Goal: Task Accomplishment & Management: Use online tool/utility

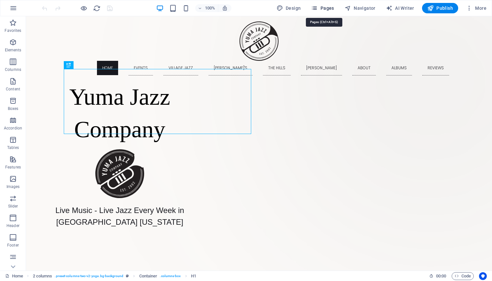
click at [329, 8] on span "Pages" at bounding box center [322, 8] width 23 height 7
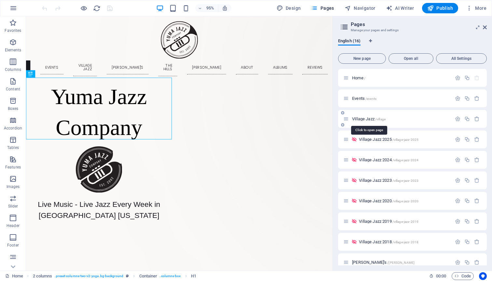
click at [363, 119] on span "Village Jazz /village" at bounding box center [368, 118] width 33 height 5
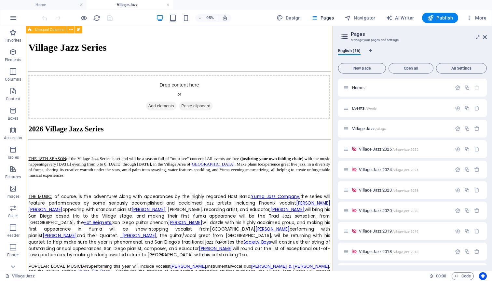
scroll to position [565, 0]
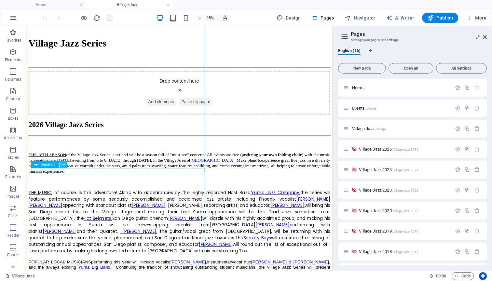
click at [60, 168] on button at bounding box center [63, 164] width 7 height 7
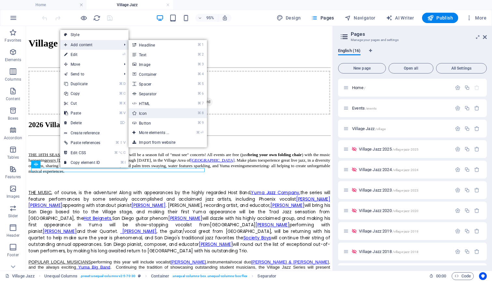
click at [152, 115] on link "⌘ 8 Icon" at bounding box center [155, 113] width 54 height 10
select select "xMidYMid"
select select "px"
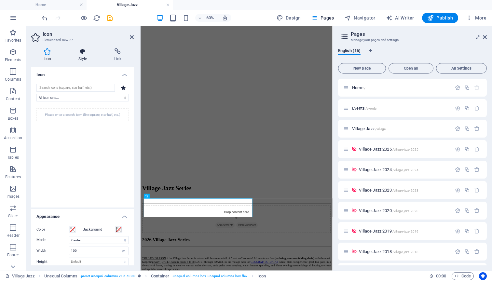
click at [84, 51] on icon at bounding box center [82, 51] width 33 height 7
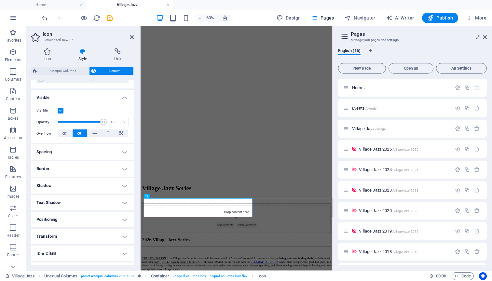
scroll to position [71, 0]
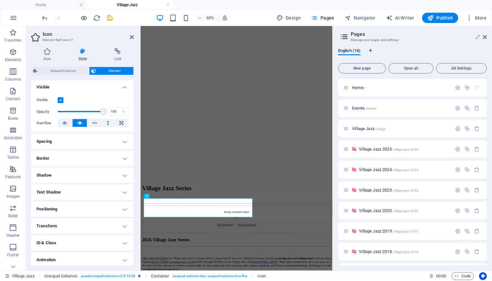
click at [124, 226] on h4 "Transform" at bounding box center [82, 226] width 102 height 16
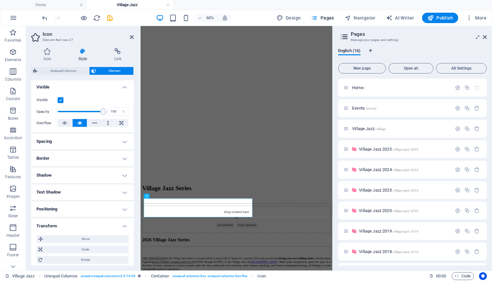
click at [111, 207] on h4 "Positioning" at bounding box center [82, 209] width 102 height 16
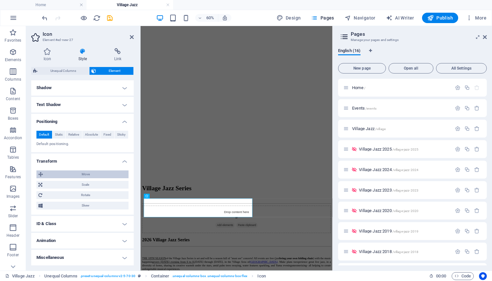
scroll to position [157, 0]
click at [102, 226] on h4 "ID & Class" at bounding box center [82, 225] width 102 height 16
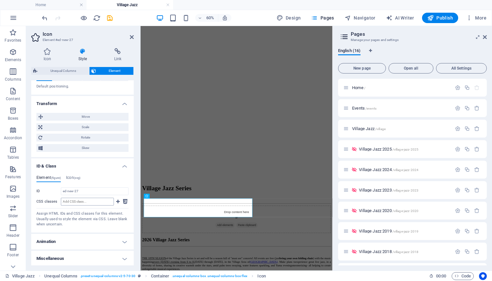
scroll to position [215, 0]
click at [122, 256] on h4 "Miscellaneous" at bounding box center [82, 259] width 102 height 16
click at [123, 258] on h4 "Miscellaneous" at bounding box center [82, 257] width 102 height 12
click at [123, 256] on h4 "Miscellaneous" at bounding box center [82, 259] width 102 height 16
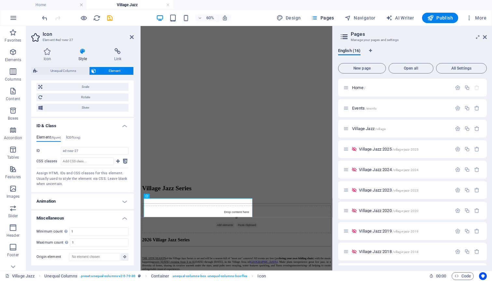
scroll to position [256, 0]
click at [13, 189] on icon "button" at bounding box center [13, 189] width 8 height 8
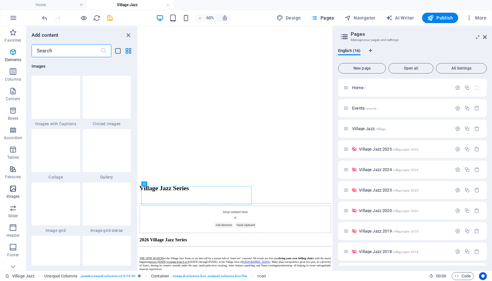
scroll to position [3298, 0]
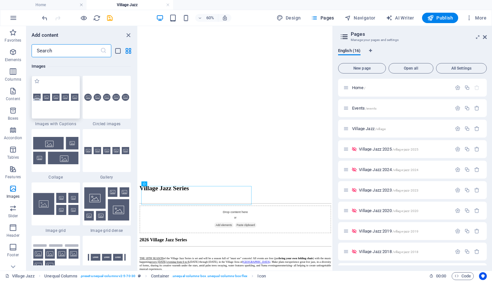
click at [56, 101] on div at bounding box center [56, 97] width 48 height 43
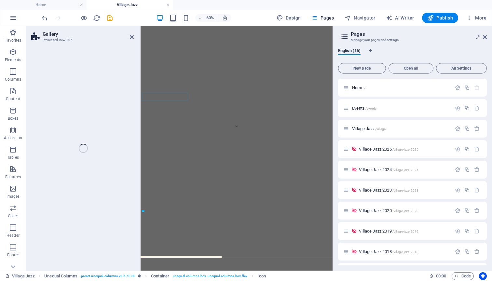
scroll to position [1149, 0]
select select "rem"
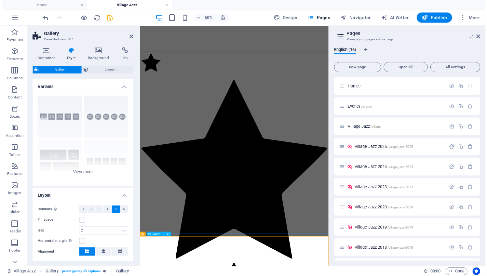
scroll to position [1136, 0]
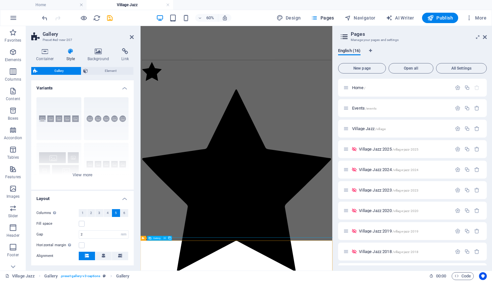
select select "4"
select select "px"
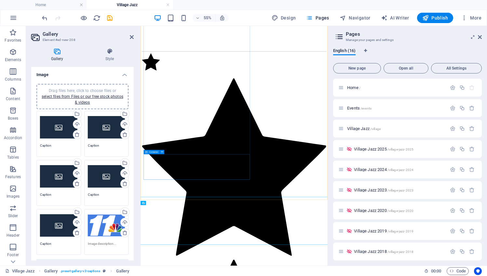
scroll to position [1181, 0]
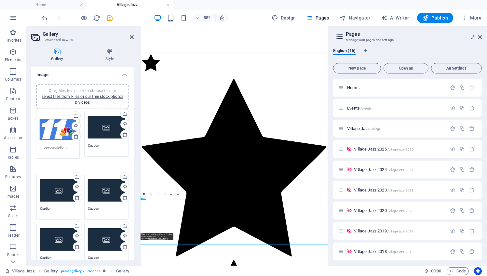
drag, startPoint x: 108, startPoint y: 222, endPoint x: 60, endPoint y: 126, distance: 107.3
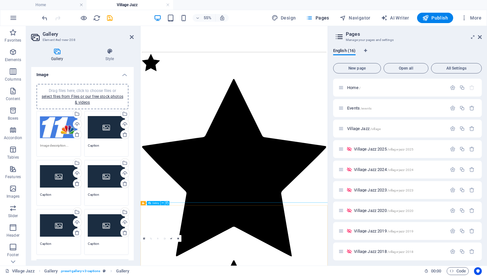
scroll to position [1171, 0]
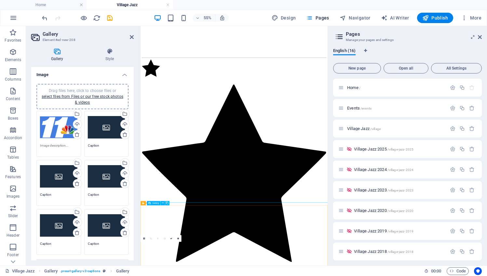
drag, startPoint x: 179, startPoint y: 442, endPoint x: 175, endPoint y: 385, distance: 56.7
type textarea "Caption"
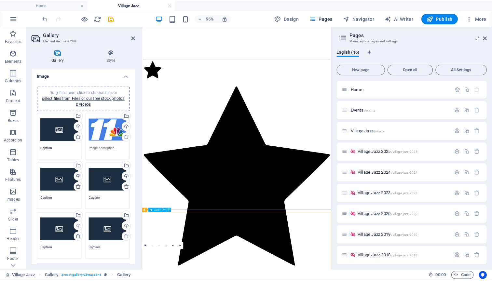
scroll to position [1165, 0]
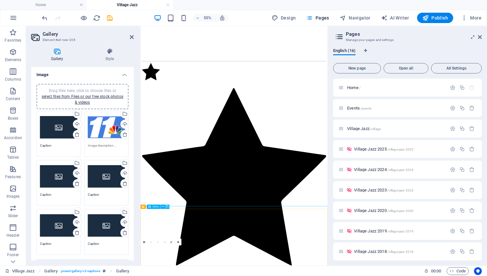
drag, startPoint x: 162, startPoint y: 431, endPoint x: 208, endPoint y: 370, distance: 76.0
type textarea "Caption"
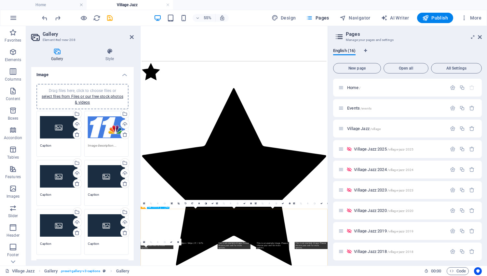
type textarea "Caption"
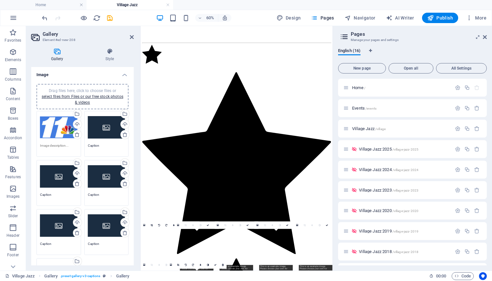
click at [107, 123] on div "Drag files here, click to choose files or select files from Files or our free s…" at bounding box center [106, 127] width 37 height 26
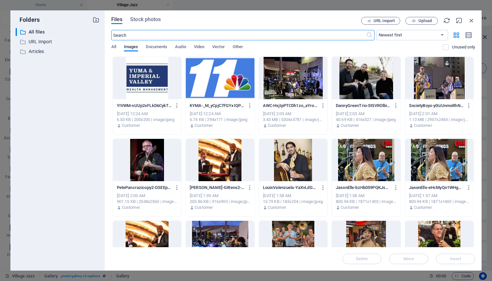
scroll to position [868, 0]
click at [472, 19] on icon "button" at bounding box center [471, 20] width 7 height 7
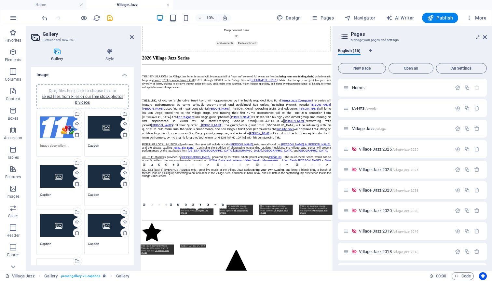
scroll to position [1265, 0]
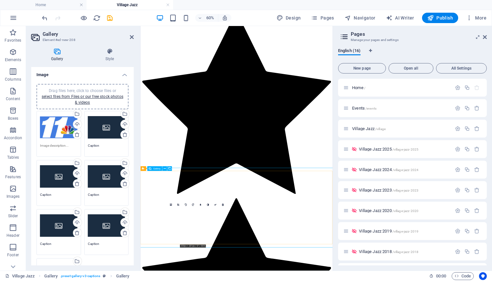
drag, startPoint x: 235, startPoint y: 355, endPoint x: 230, endPoint y: 286, distance: 69.2
type textarea "Caption"
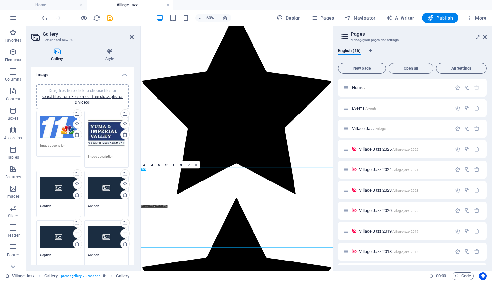
click at [63, 186] on div "Drag files here, click to choose files or select files from Files or our free s…" at bounding box center [58, 188] width 37 height 26
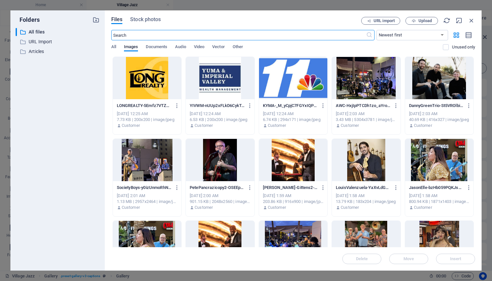
scroll to position [868, 0]
click at [472, 19] on icon "button" at bounding box center [471, 20] width 7 height 7
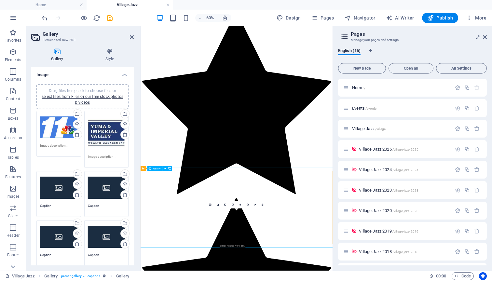
drag, startPoint x: 292, startPoint y: 369, endPoint x: 288, endPoint y: 305, distance: 64.5
type textarea "Caption"
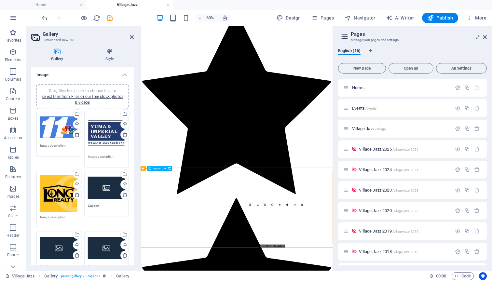
drag, startPoint x: 362, startPoint y: 355, endPoint x: 356, endPoint y: 292, distance: 63.7
type textarea "Caption"
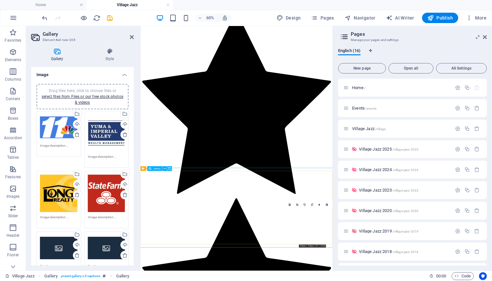
drag, startPoint x: 431, startPoint y: 360, endPoint x: 428, endPoint y: 295, distance: 65.4
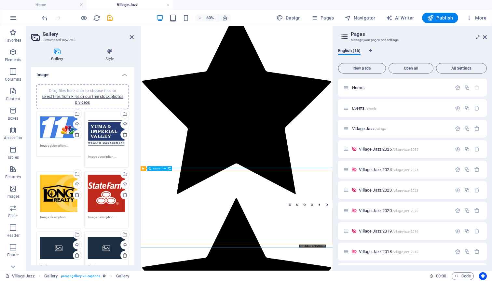
type textarea "Caption"
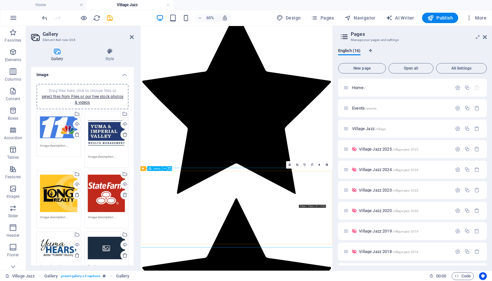
click at [298, 165] on icon at bounding box center [297, 165] width 2 height 2
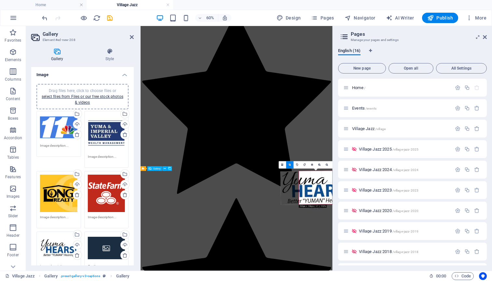
click at [301, 173] on div "180 170 160 150 140 130 120 110 100 90 80 70 60 50 40 30 20 10 0 -10 -20 -30 -4…" at bounding box center [315, 187] width 33 height 33
click at [319, 165] on icon at bounding box center [319, 165] width 2 height 2
click at [327, 165] on icon at bounding box center [327, 165] width 2 height 2
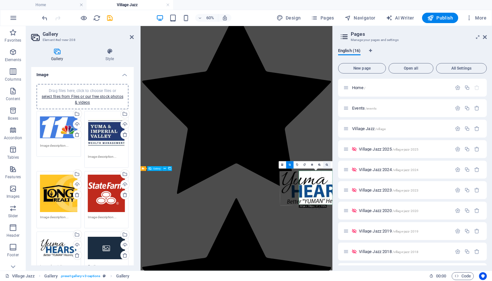
click at [327, 165] on icon at bounding box center [327, 165] width 2 height 2
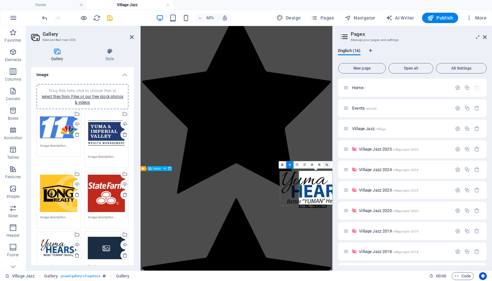
click at [327, 165] on icon at bounding box center [327, 165] width 2 height 2
click at [282, 164] on icon at bounding box center [282, 165] width 2 height 3
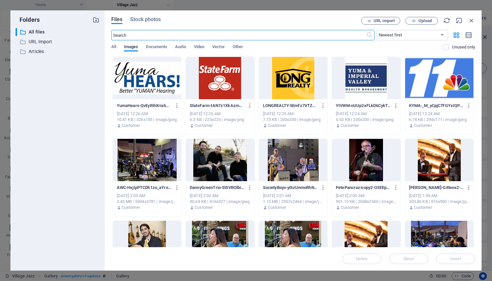
scroll to position [868, 0]
click at [176, 105] on icon "button" at bounding box center [177, 106] width 6 height 6
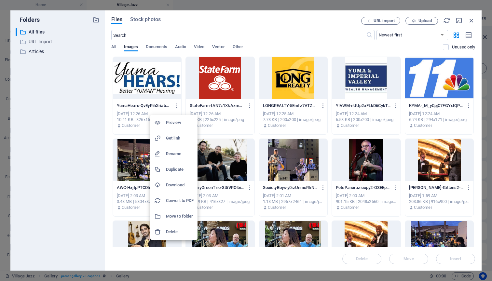
click at [470, 19] on div at bounding box center [246, 140] width 492 height 281
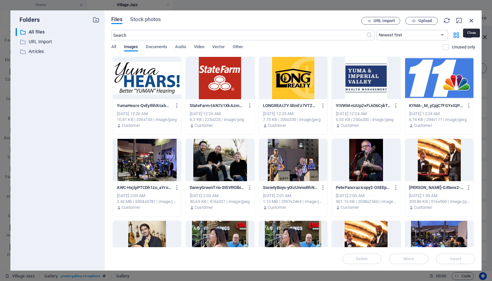
click at [470, 20] on icon "button" at bounding box center [471, 20] width 7 height 7
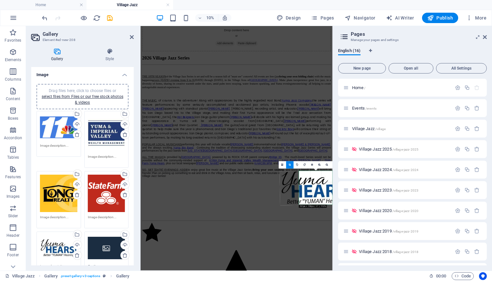
scroll to position [1265, 0]
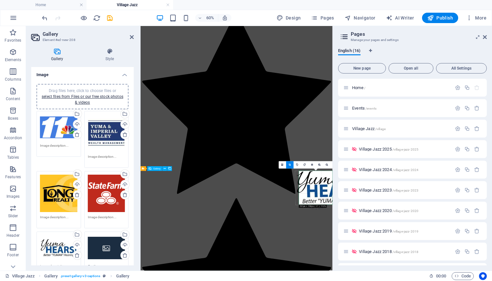
drag, startPoint x: 319, startPoint y: 185, endPoint x: 332, endPoint y: 184, distance: 13.0
click at [332, 184] on div at bounding box center [331, 187] width 73 height 35
click at [327, 165] on icon at bounding box center [327, 165] width 2 height 2
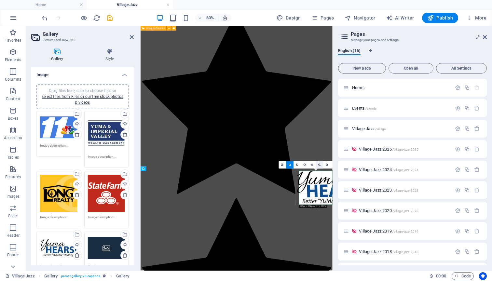
click at [320, 165] on icon at bounding box center [319, 165] width 2 height 2
click at [328, 164] on icon at bounding box center [327, 165] width 2 height 2
click at [310, 182] on div at bounding box center [331, 187] width 73 height 35
click at [59, 50] on icon at bounding box center [57, 51] width 52 height 7
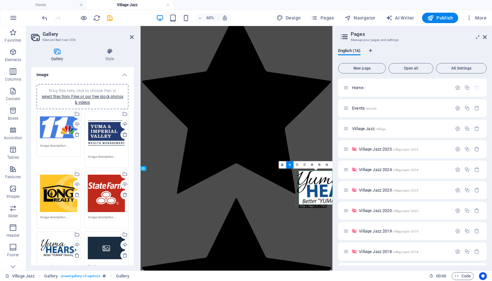
click at [56, 53] on icon at bounding box center [57, 51] width 52 height 7
click at [58, 60] on h4 "Gallery" at bounding box center [58, 55] width 54 height 14
click at [310, 179] on div at bounding box center [331, 187] width 73 height 35
click at [52, 35] on h2 "Gallery" at bounding box center [88, 34] width 91 height 6
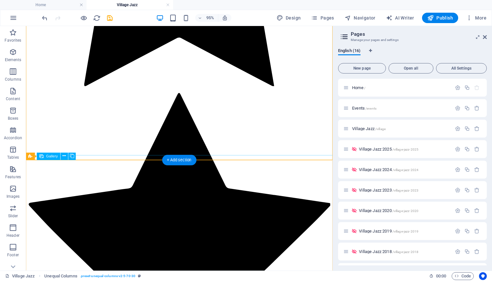
select select "4"
select select "px"
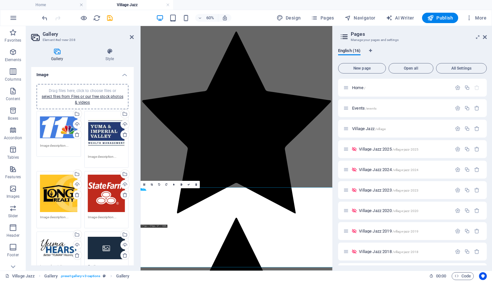
click at [59, 235] on div "Drag files here, click to choose files or select files from Files or our free s…" at bounding box center [58, 248] width 37 height 26
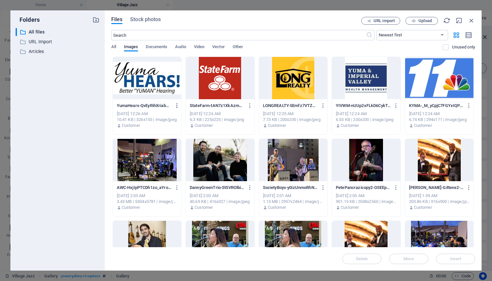
click at [176, 104] on icon "button" at bounding box center [177, 106] width 6 height 6
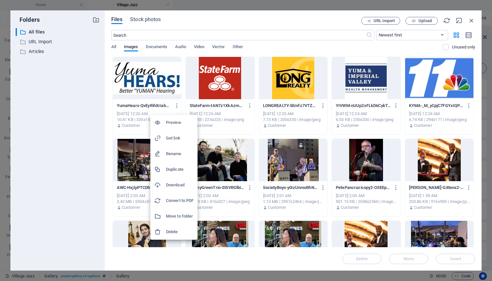
click at [171, 231] on h6 "Delete" at bounding box center [180, 232] width 28 height 8
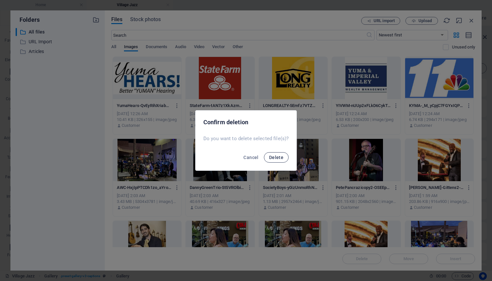
click at [274, 155] on span "Delete" at bounding box center [276, 157] width 14 height 5
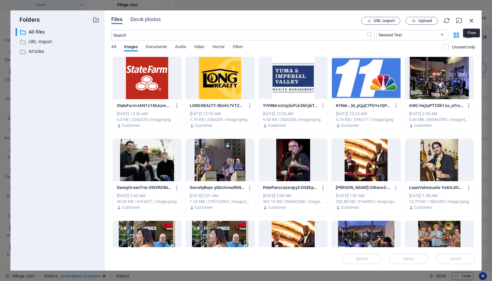
click at [472, 20] on icon "button" at bounding box center [471, 20] width 7 height 7
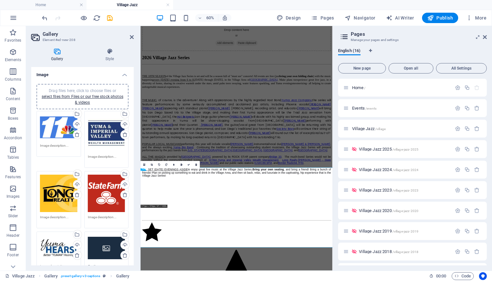
scroll to position [1265, 0]
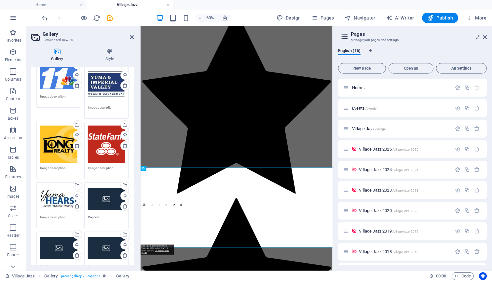
scroll to position [53, 0]
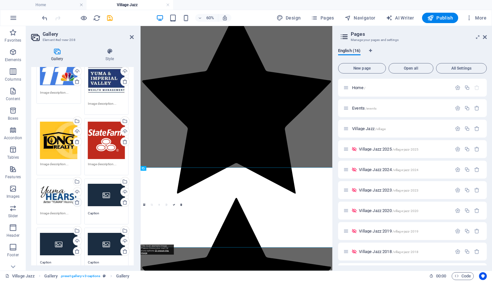
click at [77, 200] on icon at bounding box center [76, 202] width 5 height 5
type textarea "Caption"
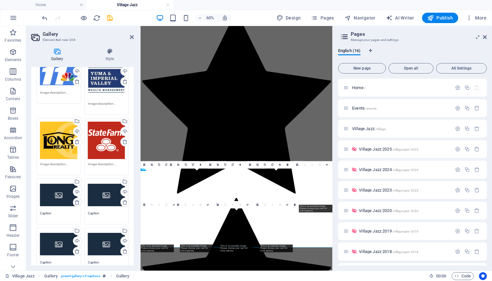
scroll to position [1265, 0]
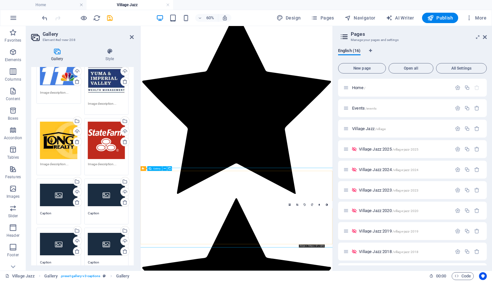
drag, startPoint x: 441, startPoint y: 355, endPoint x: 437, endPoint y: 287, distance: 68.1
type textarea "Caption"
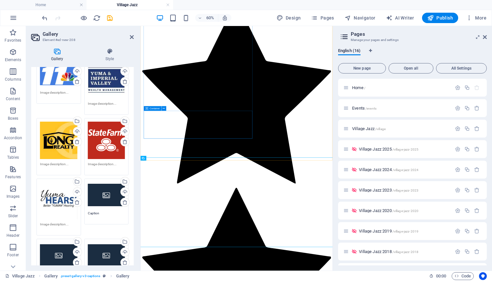
scroll to position [1282, 0]
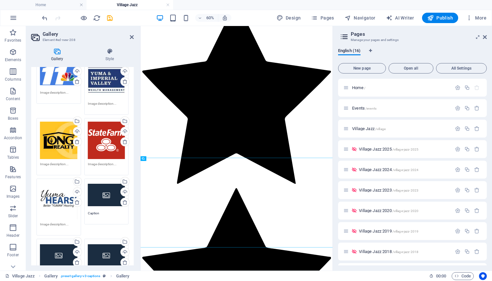
click at [57, 51] on icon at bounding box center [57, 51] width 52 height 7
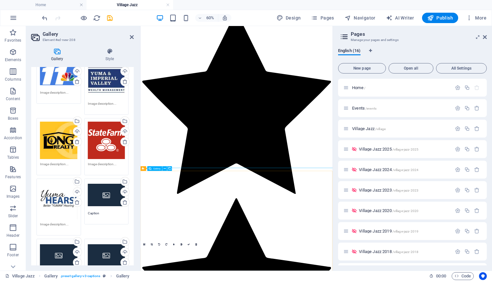
drag, startPoint x: 172, startPoint y: 405, endPoint x: 172, endPoint y: 345, distance: 59.5
type textarea "Caption"
drag, startPoint x: 236, startPoint y: 418, endPoint x: 228, endPoint y: 355, distance: 63.2
type textarea "Caption"
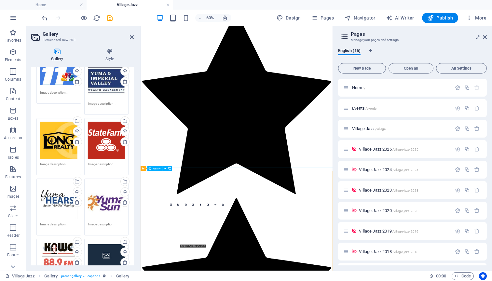
click at [53, 249] on div "Drag files here, click to choose files or select files from Files or our free s…" at bounding box center [58, 263] width 37 height 43
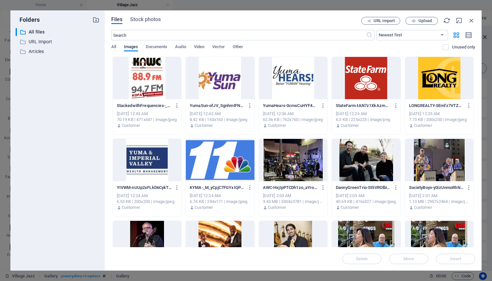
scroll to position [934, 0]
click at [152, 79] on div at bounding box center [147, 78] width 68 height 42
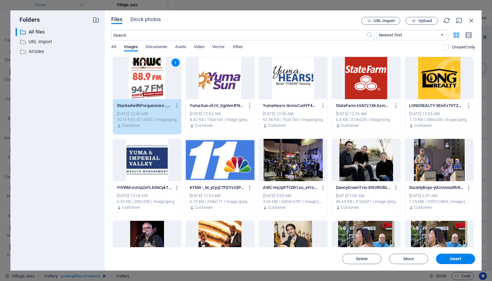
click at [152, 79] on div "1" at bounding box center [147, 78] width 68 height 42
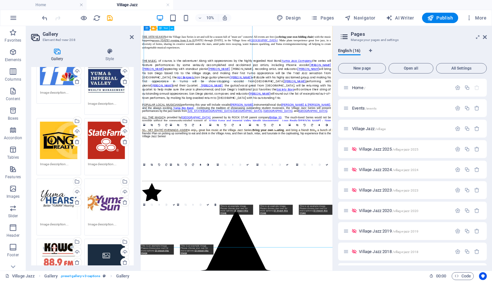
scroll to position [1332, 0]
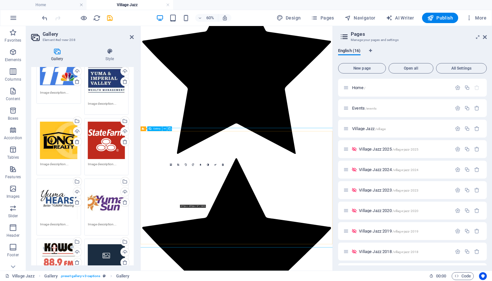
click at [178, 163] on link at bounding box center [178, 164] width 7 height 7
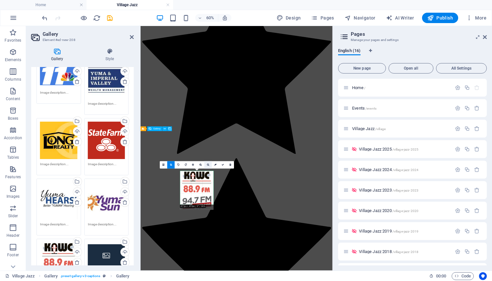
click at [208, 165] on icon at bounding box center [208, 165] width 2 height 2
click at [201, 165] on icon at bounding box center [200, 165] width 2 height 2
click at [207, 165] on icon at bounding box center [208, 165] width 2 height 2
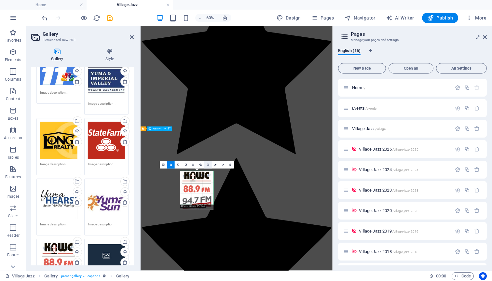
click at [207, 165] on icon at bounding box center [208, 165] width 2 height 2
click at [202, 189] on div at bounding box center [196, 189] width 33 height 39
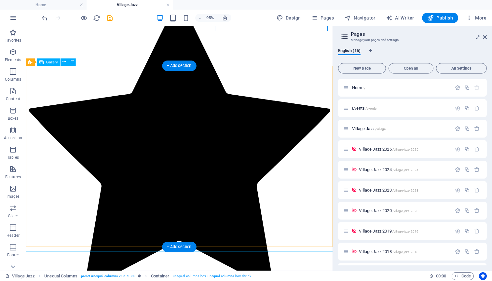
select select "4"
select select "px"
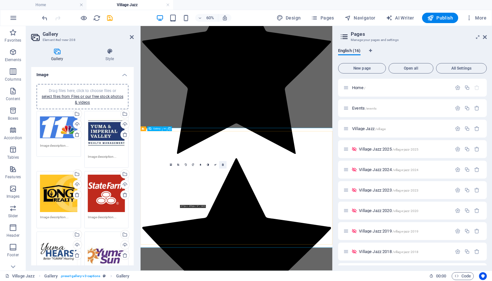
click at [223, 165] on icon at bounding box center [223, 165] width 2 height 2
type textarea "Caption"
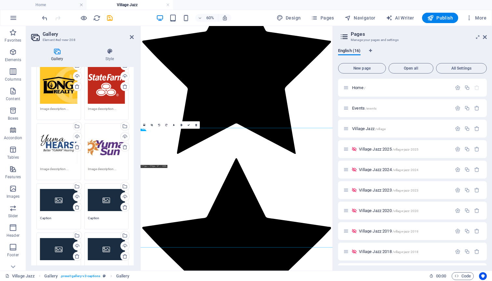
scroll to position [116, 0]
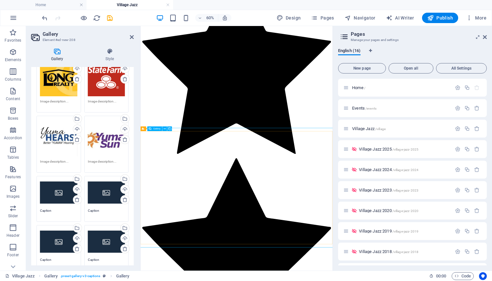
drag, startPoint x: 236, startPoint y: 355, endPoint x: 235, endPoint y: 286, distance: 69.3
type textarea "Caption"
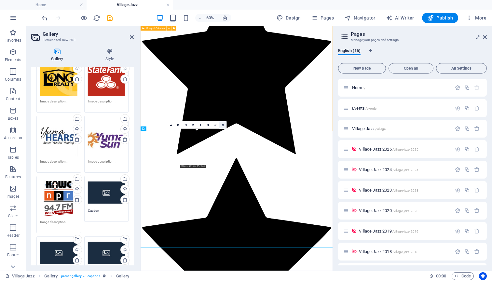
click at [222, 125] on icon at bounding box center [223, 125] width 2 height 2
type textarea "Caption"
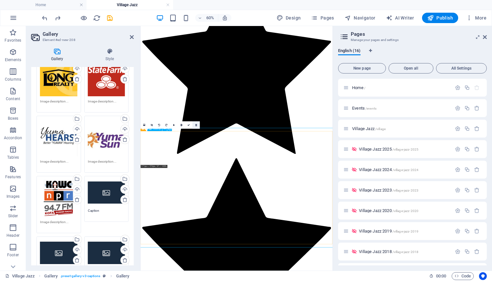
click at [196, 124] on icon at bounding box center [196, 125] width 2 height 2
type textarea "Caption"
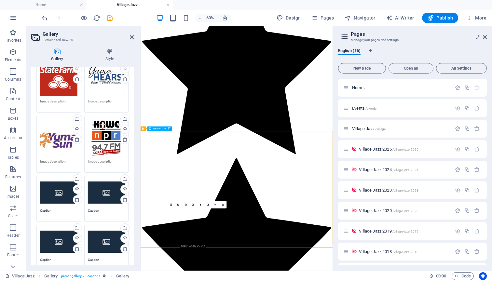
drag, startPoint x: 229, startPoint y: 354, endPoint x: 151, endPoint y: 224, distance: 151.4
type textarea "Caption"
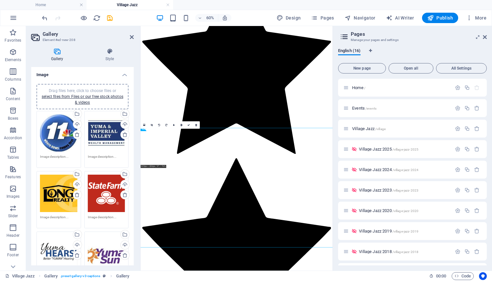
scroll to position [0, 0]
click at [59, 137] on div "Drag files here, click to choose files or select files from Files or our free s…" at bounding box center [58, 132] width 37 height 37
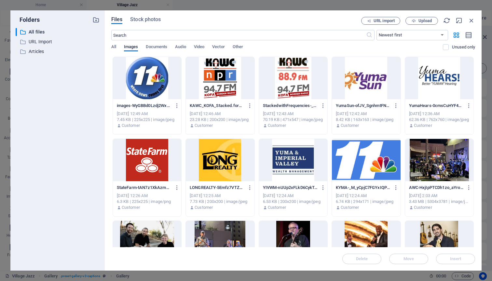
click at [59, 137] on div "​ All files All files ​ URL Import URL Import ​ Articles Articles" at bounding box center [58, 146] width 84 height 237
click at [175, 107] on icon "button" at bounding box center [177, 106] width 6 height 6
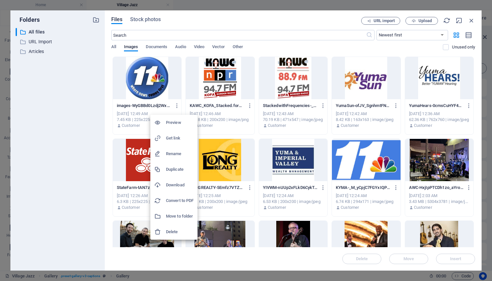
click at [171, 138] on h6 "Get link" at bounding box center [180, 138] width 28 height 8
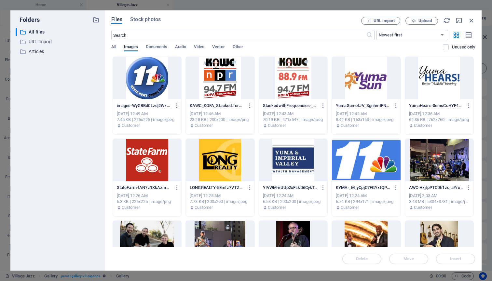
click at [176, 104] on icon "button" at bounding box center [177, 106] width 6 height 6
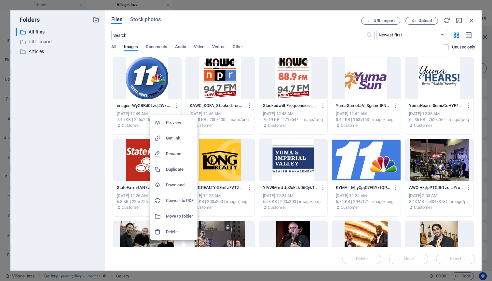
click at [170, 139] on h6 "Get link" at bounding box center [180, 138] width 28 height 8
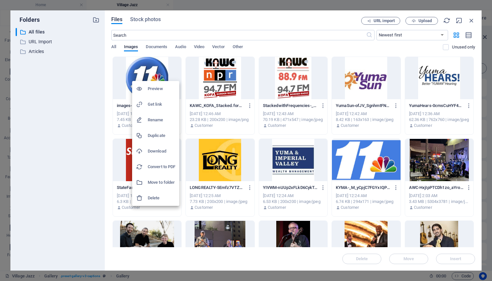
click at [155, 79] on body "yumajazz.com Home Village Jazz Favorites Elements Columns Content Boxes Accordi…" at bounding box center [246, 140] width 492 height 281
click at [154, 103] on h6 "Get link" at bounding box center [162, 104] width 28 height 8
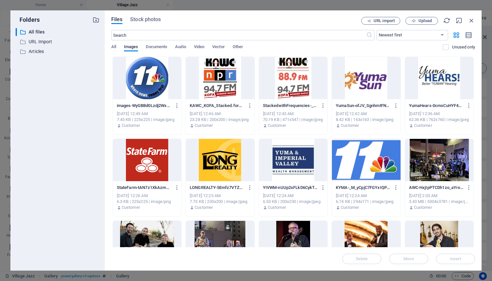
click at [151, 87] on div at bounding box center [147, 78] width 68 height 42
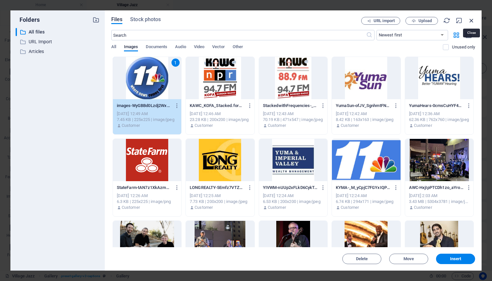
click at [470, 20] on icon "button" at bounding box center [471, 20] width 7 height 7
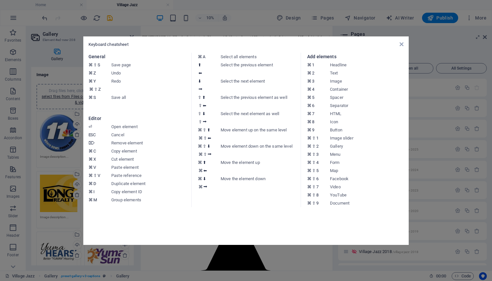
scroll to position [1332, 0]
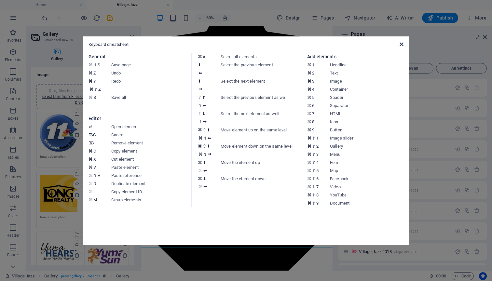
click at [401, 43] on icon at bounding box center [401, 44] width 4 height 5
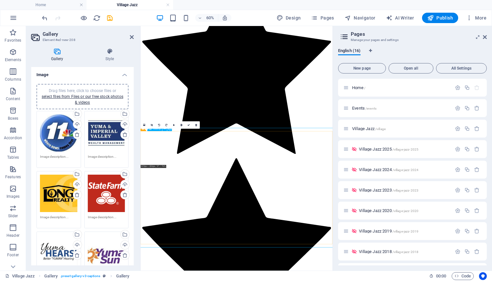
click at [485, 36] on icon at bounding box center [485, 36] width 4 height 5
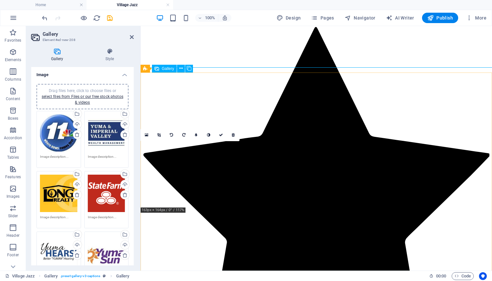
scroll to position [1286, 0]
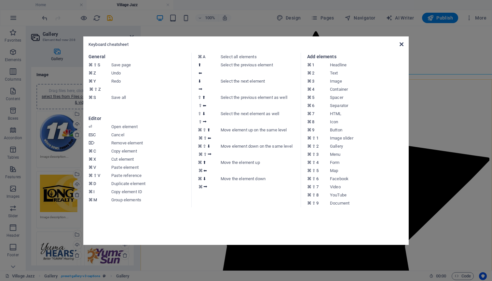
click at [401, 43] on icon at bounding box center [401, 44] width 4 height 5
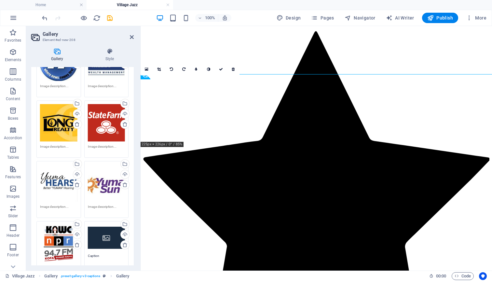
scroll to position [80, 0]
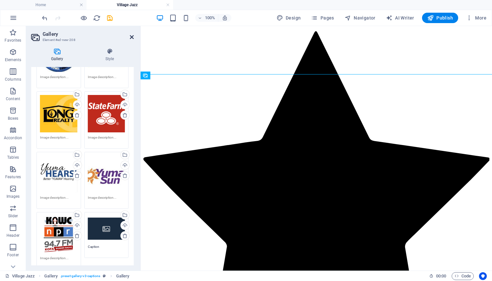
click at [132, 34] on icon at bounding box center [132, 36] width 4 height 5
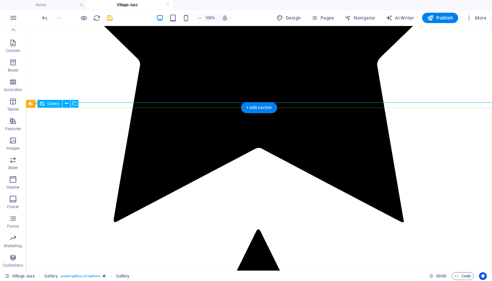
scroll to position [1179, 0]
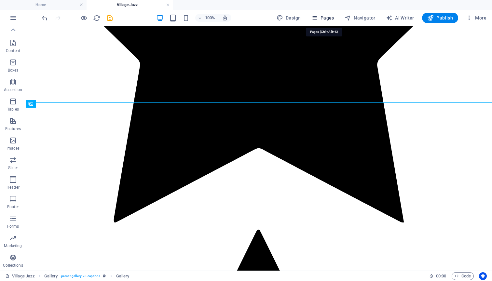
click at [324, 18] on span "Pages" at bounding box center [322, 18] width 23 height 7
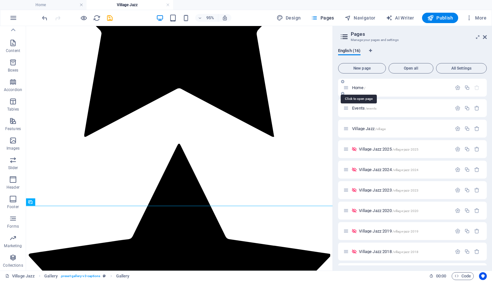
click at [358, 89] on span "Home /" at bounding box center [358, 87] width 13 height 5
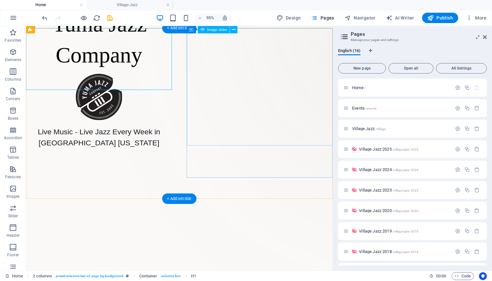
scroll to position [61, 0]
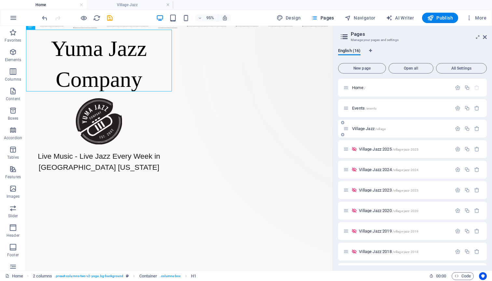
click at [364, 130] on span "Village Jazz /village" at bounding box center [368, 128] width 33 height 5
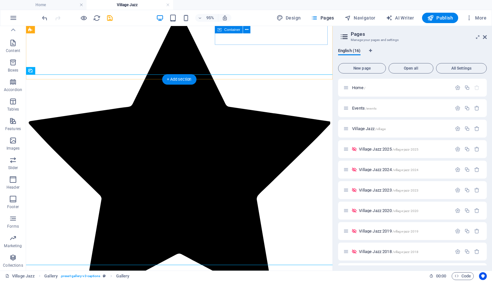
scroll to position [1324, 0]
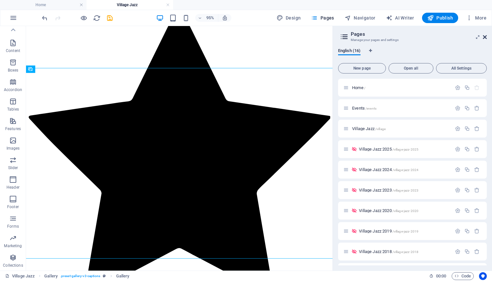
click at [484, 36] on icon at bounding box center [485, 36] width 4 height 5
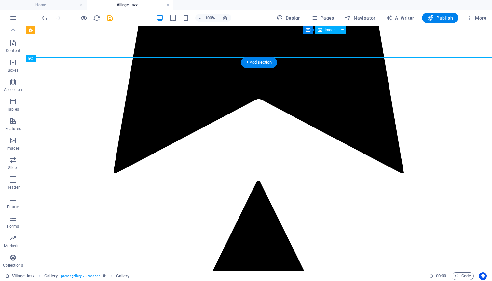
scroll to position [1238, 0]
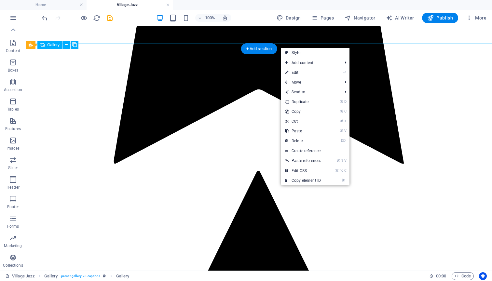
drag, startPoint x: 280, startPoint y: 186, endPoint x: 288, endPoint y: 123, distance: 63.3
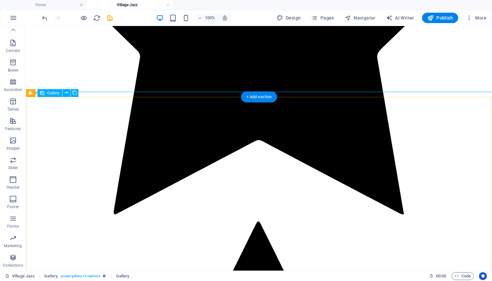
scroll to position [1179, 0]
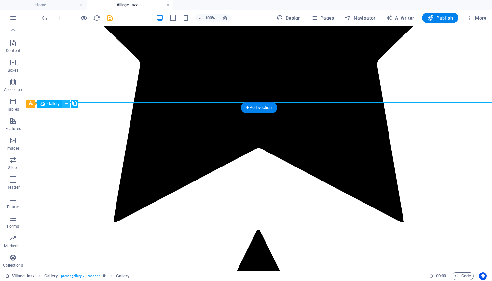
click at [66, 102] on icon at bounding box center [67, 103] width 4 height 7
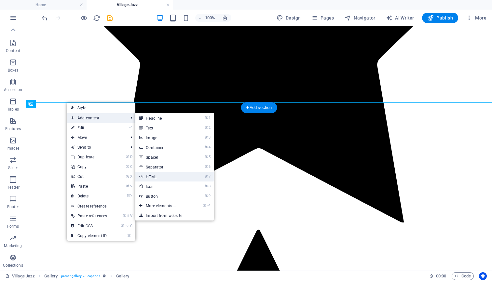
click at [160, 177] on link "⌘ 7 HTML" at bounding box center [162, 177] width 54 height 10
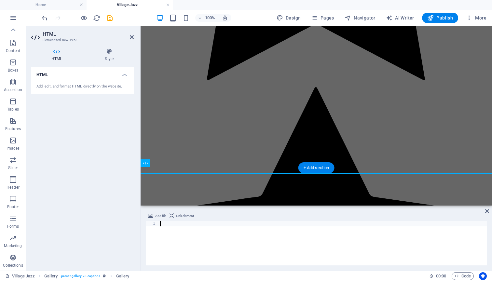
scroll to position [1395, 0]
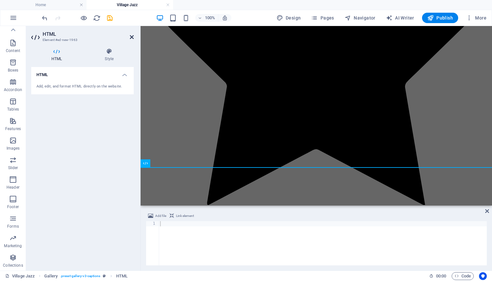
click at [131, 36] on icon at bounding box center [132, 36] width 4 height 5
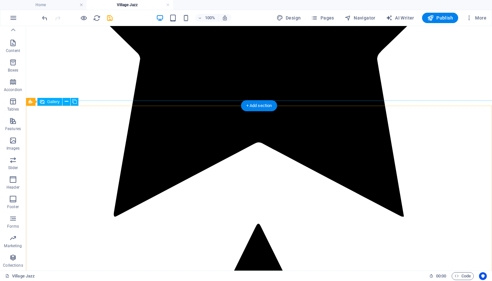
scroll to position [1178, 0]
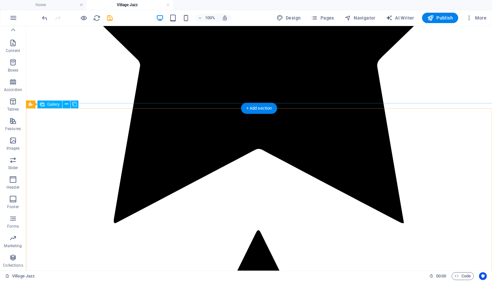
select select "4"
select select "px"
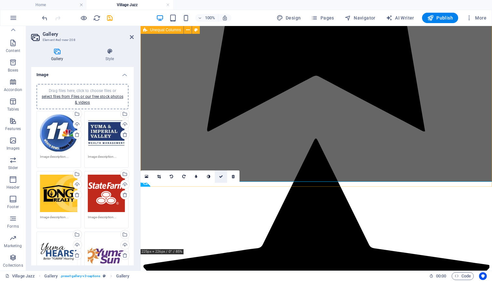
click at [220, 177] on icon at bounding box center [221, 177] width 4 height 4
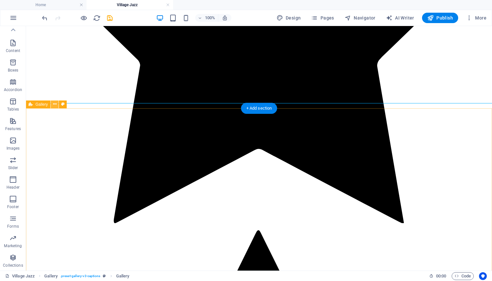
click at [55, 104] on icon at bounding box center [55, 104] width 4 height 7
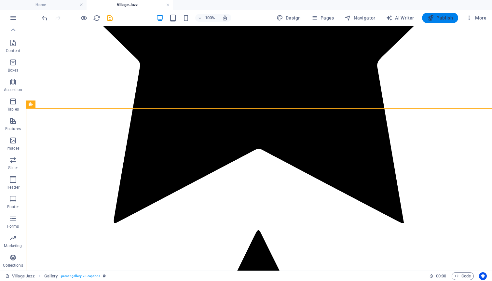
click at [442, 17] on span "Publish" at bounding box center [440, 18] width 26 height 7
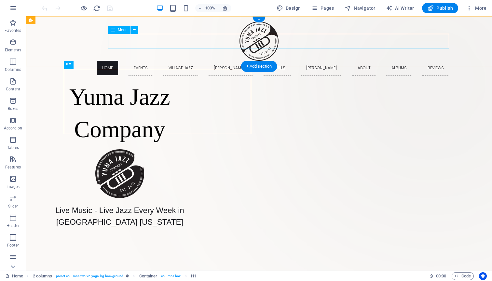
click at [212, 61] on nav "Home Events Village Jazz [PERSON_NAME]'s The Hills [PERSON_NAME] About Albums R…" at bounding box center [259, 68] width 380 height 15
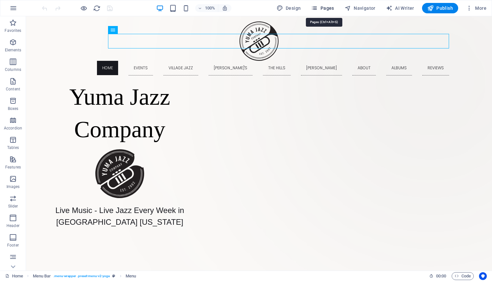
click at [326, 7] on span "Pages" at bounding box center [322, 8] width 23 height 7
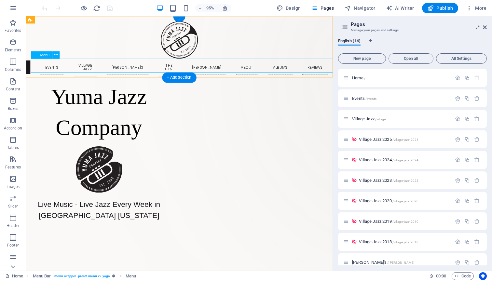
click at [116, 68] on nav "Home Events Village Jazz [PERSON_NAME]'s The Hills [PERSON_NAME] About Albums R…" at bounding box center [187, 70] width 312 height 19
click at [358, 120] on span "Village Jazz /village" at bounding box center [368, 118] width 33 height 5
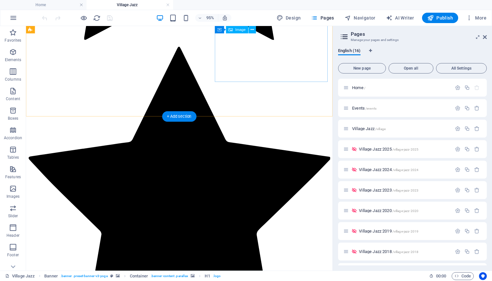
scroll to position [1283, 0]
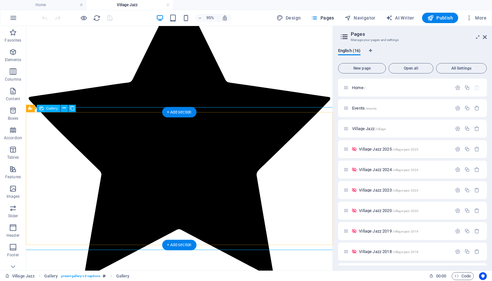
select select "4"
select select "px"
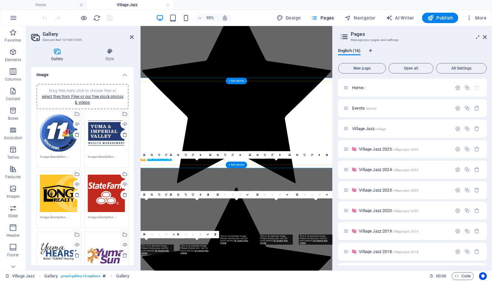
scroll to position [1282, 0]
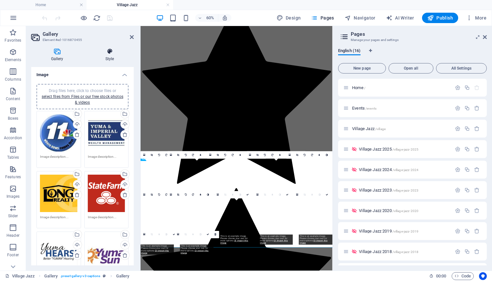
click at [109, 50] on icon at bounding box center [110, 51] width 48 height 7
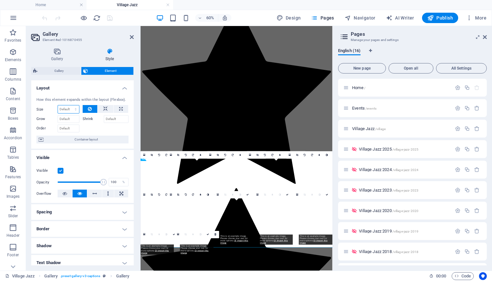
select select "%"
type input "100"
click at [88, 138] on span "Container layout" at bounding box center [86, 140] width 81 height 8
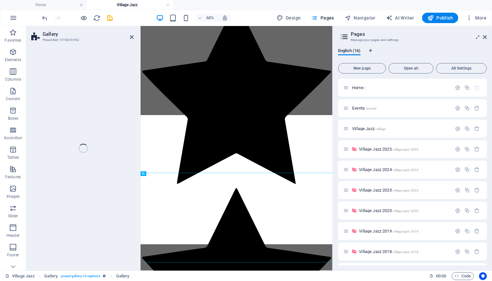
scroll to position [1257, 0]
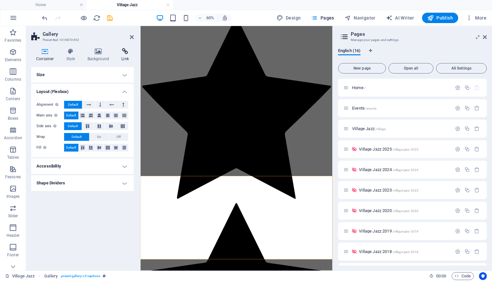
click at [126, 52] on icon at bounding box center [124, 51] width 17 height 7
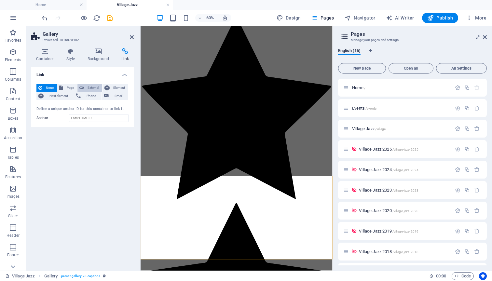
click at [89, 87] on span "External" at bounding box center [93, 88] width 14 height 8
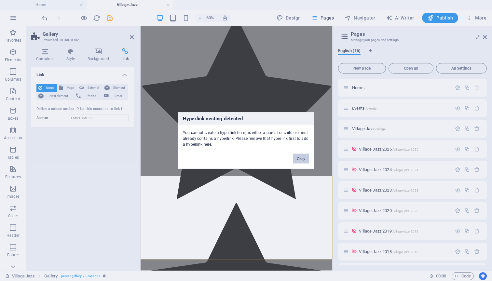
click at [305, 157] on button "Okay" at bounding box center [301, 159] width 16 height 10
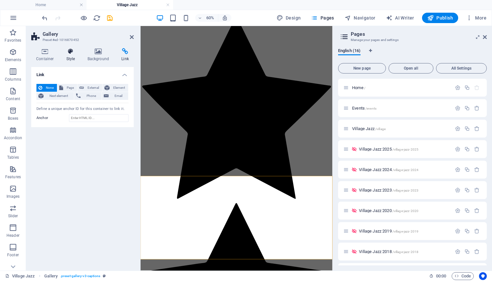
click at [70, 54] on icon at bounding box center [70, 51] width 19 height 7
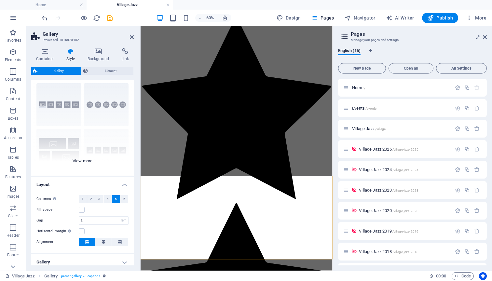
scroll to position [18, 0]
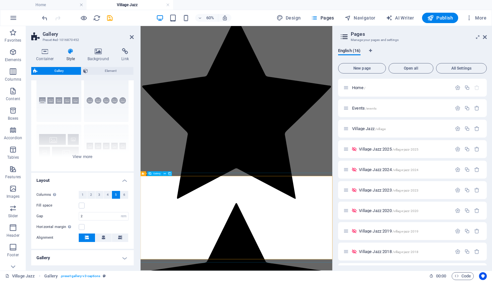
click at [123, 193] on span "6" at bounding box center [124, 195] width 2 height 8
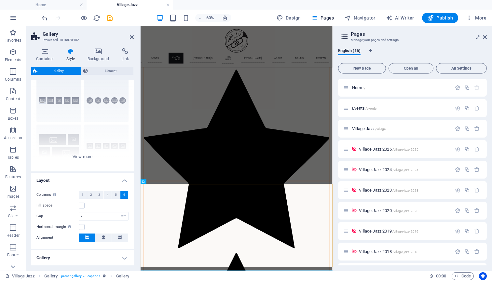
scroll to position [1243, 0]
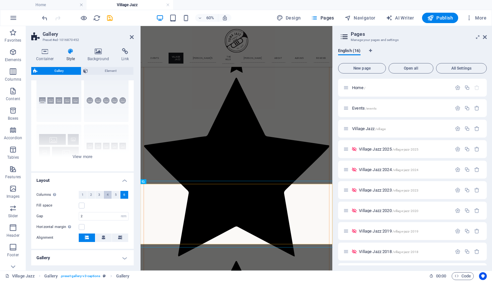
click at [108, 194] on span "4" at bounding box center [108, 195] width 2 height 8
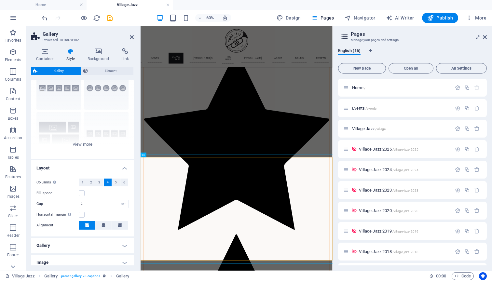
scroll to position [30, 0]
click at [115, 183] on span "5" at bounding box center [116, 183] width 2 height 8
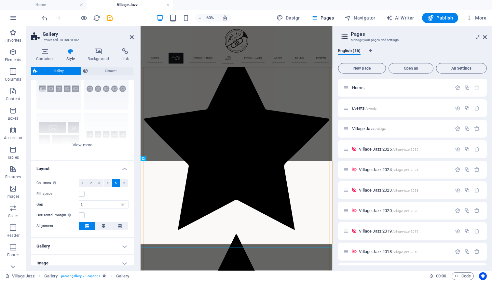
scroll to position [1282, 0]
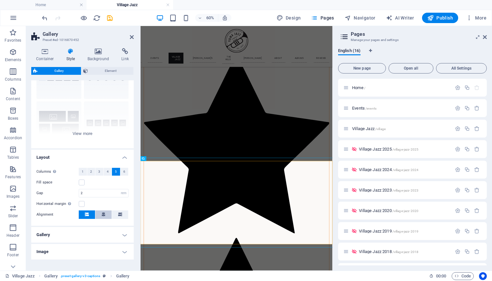
scroll to position [51, 0]
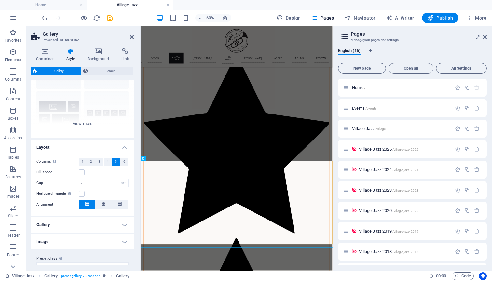
click at [91, 225] on h4 "Gallery" at bounding box center [82, 225] width 102 height 16
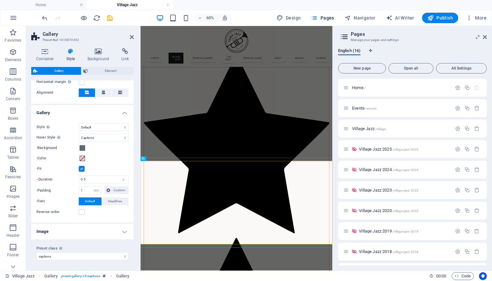
scroll to position [163, 0]
click at [115, 231] on h4 "Image" at bounding box center [82, 232] width 102 height 16
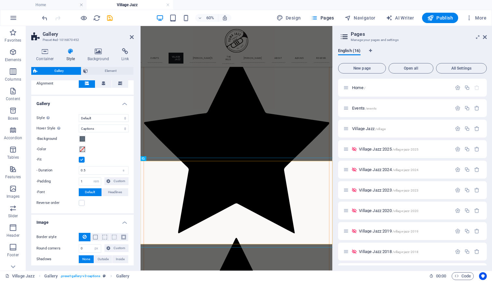
scroll to position [171, 0]
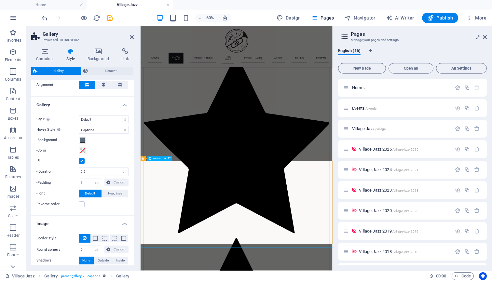
select select "%"
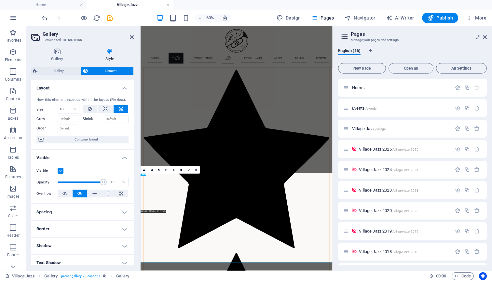
scroll to position [0, 0]
click at [106, 108] on icon at bounding box center [105, 109] width 5 height 8
select select "DISABLED_OPTION_VALUE"
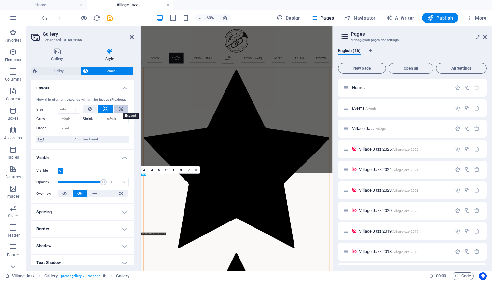
click at [119, 108] on icon at bounding box center [121, 109] width 4 height 8
type input "100"
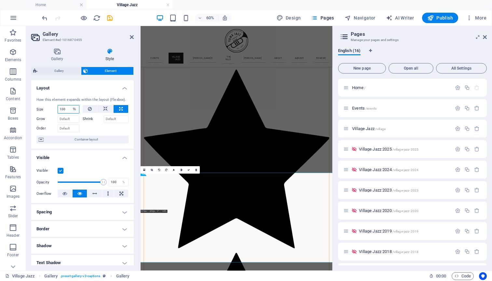
select select "1/4"
type input "25"
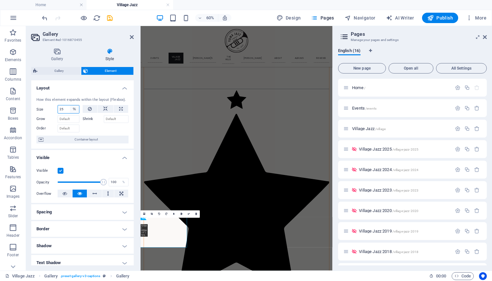
select select "1/2"
type input "50"
select select "%"
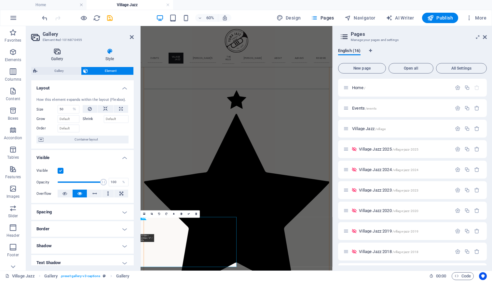
click at [57, 53] on icon at bounding box center [57, 51] width 52 height 7
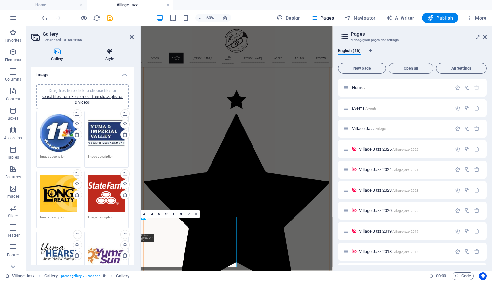
click at [108, 52] on icon at bounding box center [110, 51] width 48 height 7
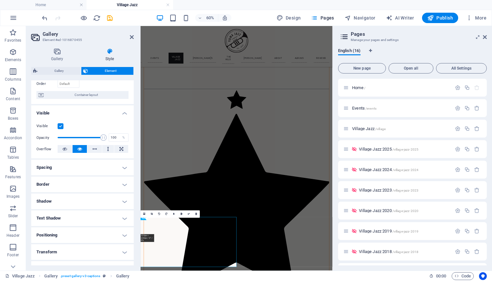
scroll to position [64, 0]
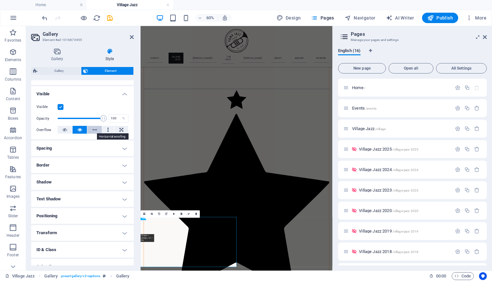
click at [93, 130] on icon at bounding box center [94, 130] width 5 height 8
click at [119, 129] on icon at bounding box center [121, 130] width 4 height 8
click at [66, 129] on icon at bounding box center [64, 130] width 5 height 8
click at [95, 129] on icon at bounding box center [94, 130] width 5 height 8
click at [93, 149] on h4 "Spacing" at bounding box center [82, 149] width 102 height 16
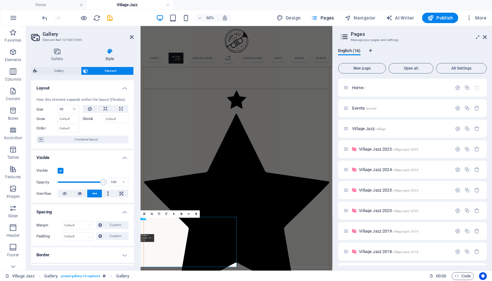
scroll to position [0, 0]
click at [106, 70] on span "Element" at bounding box center [111, 71] width 42 height 8
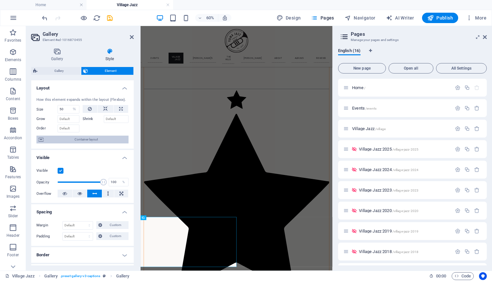
click at [120, 138] on span "Container layout" at bounding box center [86, 140] width 81 height 8
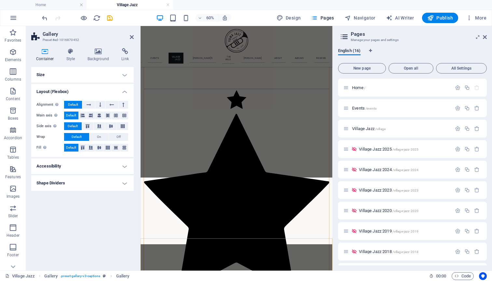
scroll to position [1153, 0]
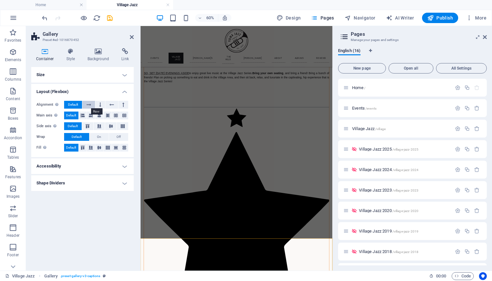
click at [89, 104] on icon at bounding box center [89, 105] width 5 height 8
click at [100, 114] on icon at bounding box center [99, 116] width 4 height 8
click at [71, 53] on icon at bounding box center [70, 51] width 19 height 7
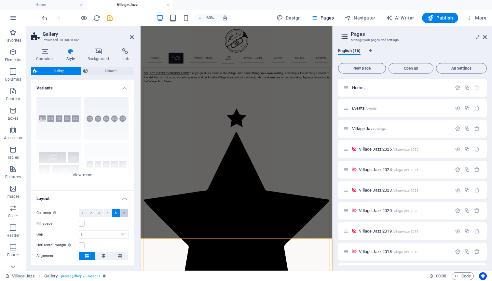
click at [121, 211] on button "6" at bounding box center [124, 213] width 8 height 8
click at [124, 198] on h4 "Layout" at bounding box center [82, 197] width 102 height 12
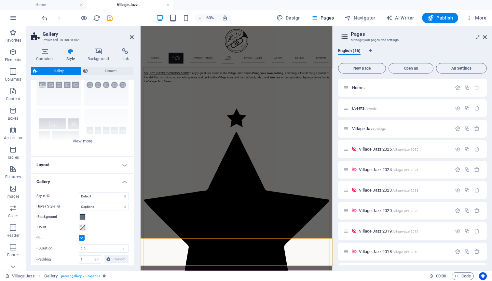
scroll to position [46, 0]
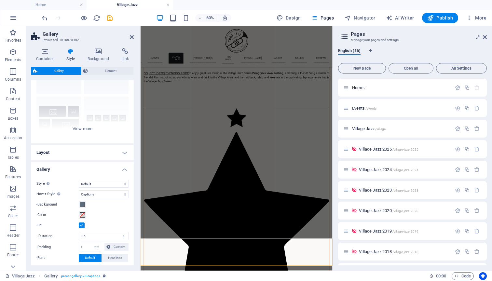
click at [124, 152] on h4 "Layout" at bounding box center [82, 153] width 102 height 16
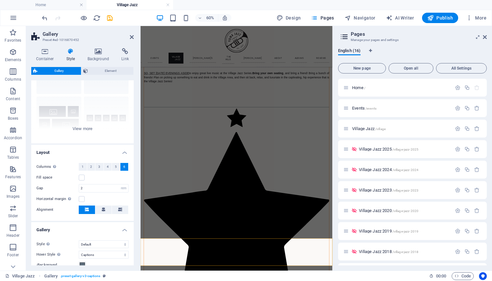
click at [66, 72] on span "Gallery" at bounding box center [59, 71] width 40 height 8
click at [45, 52] on icon at bounding box center [45, 51] width 28 height 7
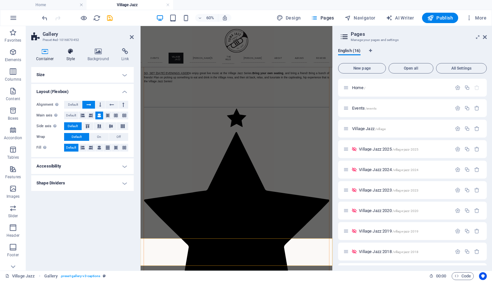
click at [70, 53] on icon at bounding box center [70, 51] width 19 height 7
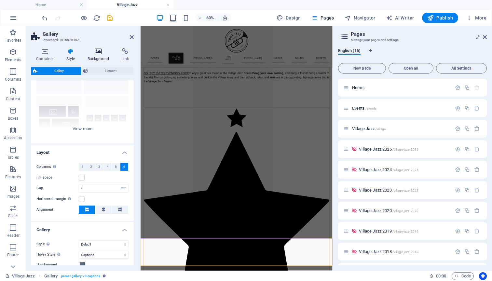
click at [100, 54] on icon at bounding box center [99, 51] width 32 height 7
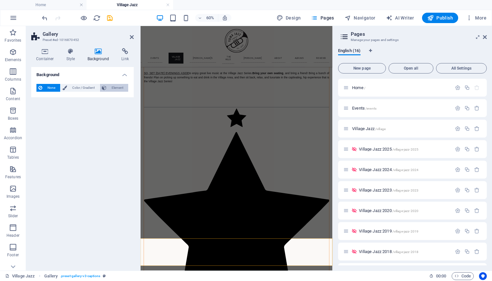
click at [115, 86] on span "Element" at bounding box center [117, 88] width 18 height 8
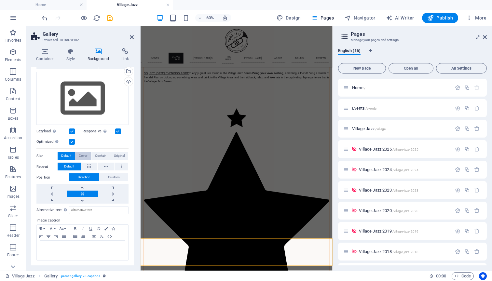
scroll to position [52, 0]
click at [72, 50] on icon at bounding box center [70, 51] width 19 height 7
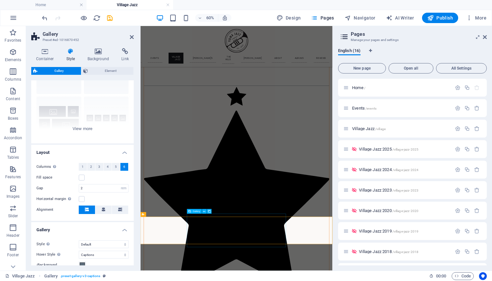
scroll to position [1188, 0]
click at [99, 53] on icon at bounding box center [99, 51] width 32 height 7
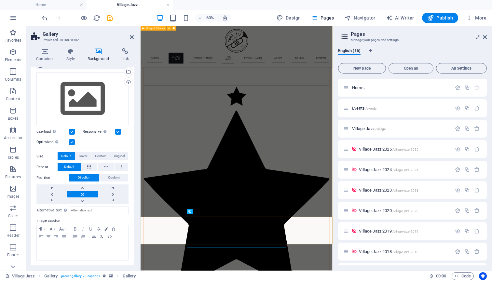
click at [72, 130] on label at bounding box center [72, 132] width 6 height 6
click at [0, 0] on input "Lazyload Loading images after the page loads improves page speed." at bounding box center [0, 0] width 0 height 0
click at [119, 131] on label at bounding box center [118, 132] width 6 height 6
click at [0, 0] on input "Responsive Automatically load retina image and smartphone optimized sizes." at bounding box center [0, 0] width 0 height 0
click at [104, 166] on icon at bounding box center [106, 167] width 4 height 8
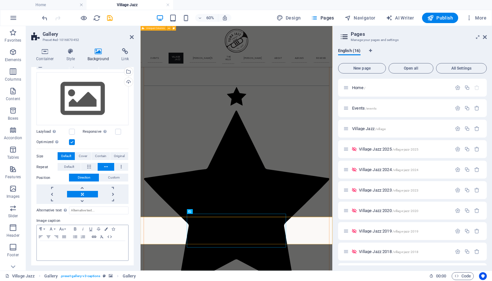
click at [93, 236] on icon "button" at bounding box center [94, 236] width 8 height 5
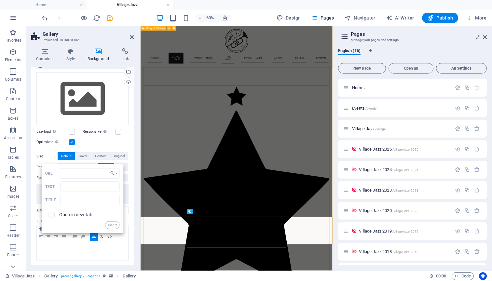
click at [114, 143] on div "Optimized Images are compressed to improve page speed." at bounding box center [82, 142] width 92 height 8
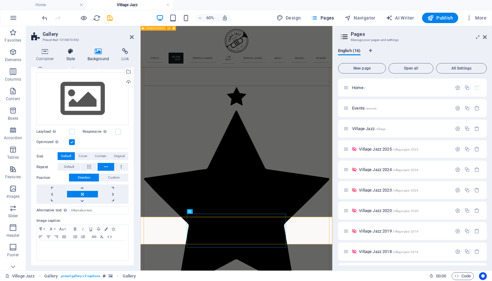
click at [70, 52] on icon at bounding box center [70, 51] width 19 height 7
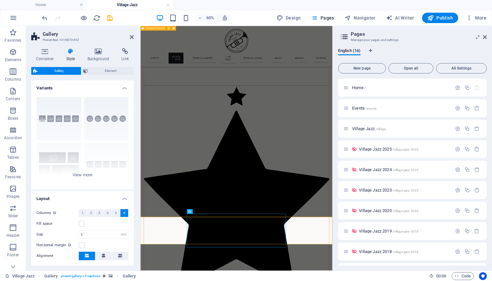
scroll to position [0, 0]
click at [73, 119] on div "Captions Circle Collage Default Grid Grid shifted" at bounding box center [82, 141] width 102 height 98
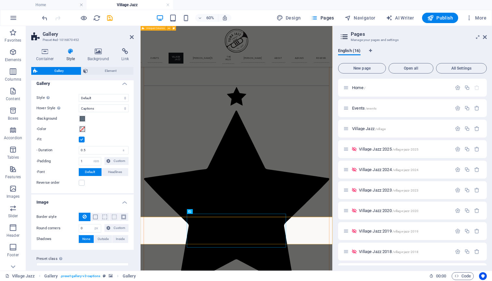
scroll to position [239, 0]
click at [82, 120] on span at bounding box center [82, 119] width 5 height 5
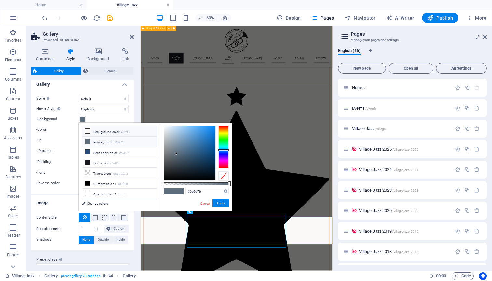
click at [96, 131] on li "Background color #fbf9f7" at bounding box center [119, 131] width 75 height 10
type input "#fbf9f7"
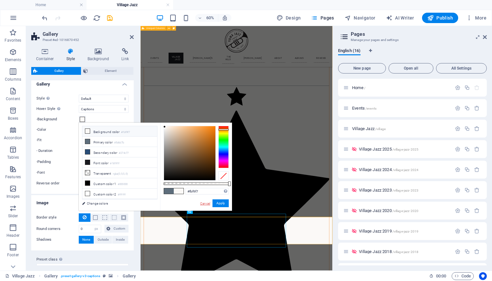
click at [205, 202] on link "Cancel" at bounding box center [204, 203] width 11 height 5
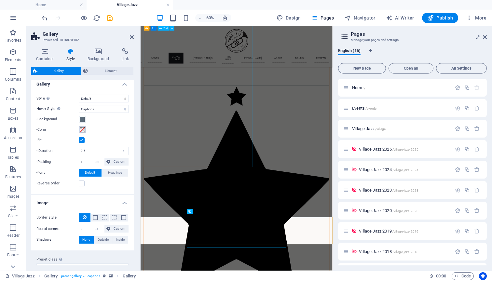
click at [82, 128] on span at bounding box center [82, 129] width 5 height 5
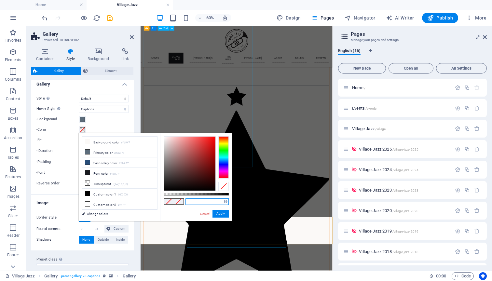
click at [205, 202] on input "text" at bounding box center [206, 201] width 43 height 7
click at [217, 212] on button "Apply" at bounding box center [220, 214] width 16 height 8
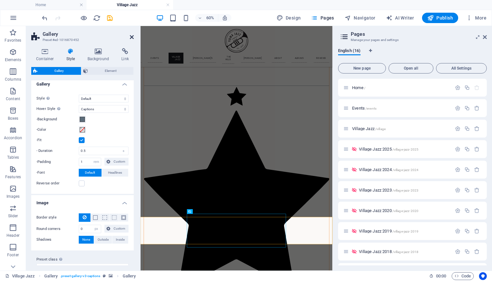
click at [133, 36] on icon at bounding box center [132, 36] width 4 height 5
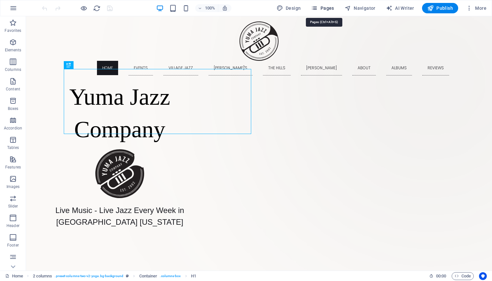
click at [326, 7] on span "Pages" at bounding box center [322, 8] width 23 height 7
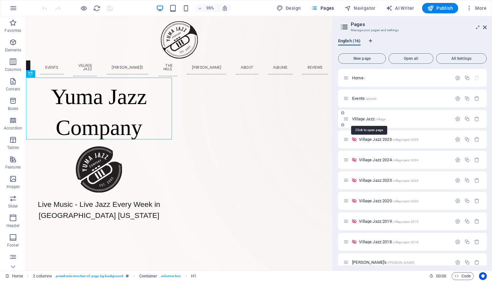
click at [361, 119] on span "Village Jazz /village" at bounding box center [368, 118] width 33 height 5
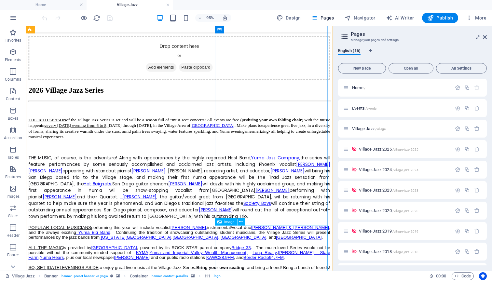
scroll to position [594, 0]
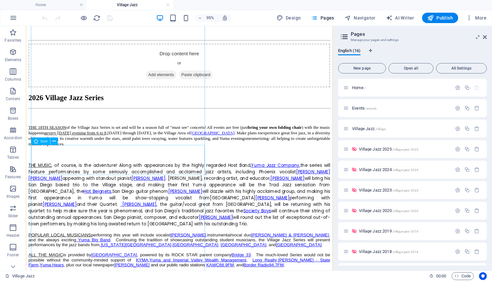
click at [53, 143] on icon at bounding box center [53, 141] width 3 height 7
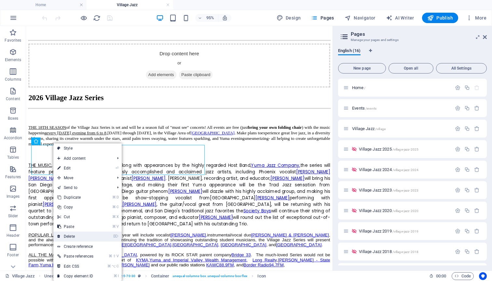
click at [71, 236] on link "⌦ Delete" at bounding box center [75, 237] width 44 height 10
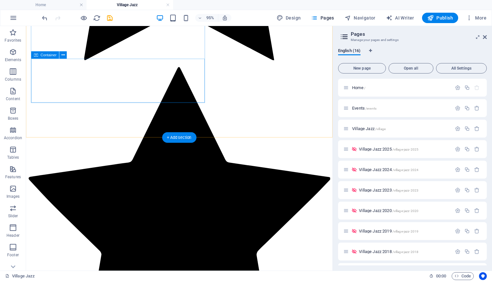
scroll to position [1238, 0]
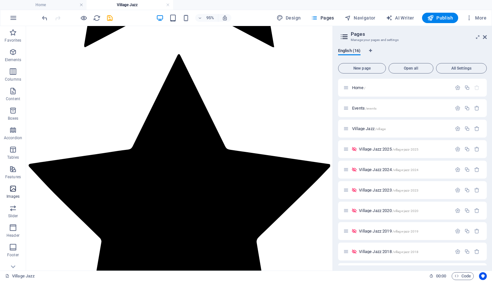
click at [14, 191] on icon "button" at bounding box center [13, 189] width 8 height 8
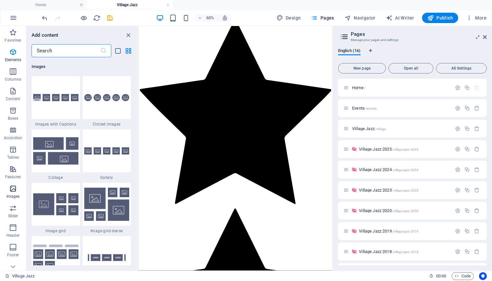
scroll to position [3298, 0]
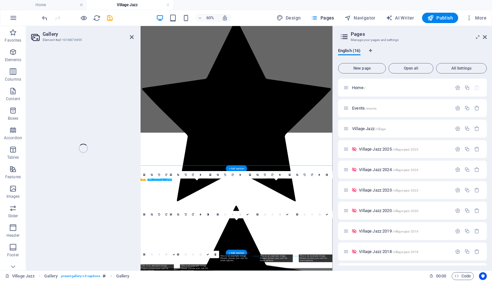
select select "4"
select select "px"
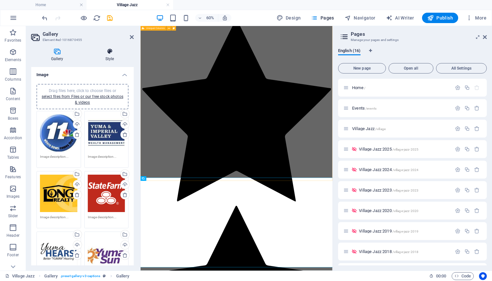
click at [109, 52] on icon at bounding box center [110, 51] width 48 height 7
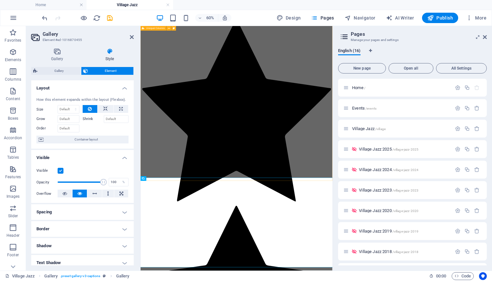
click at [109, 71] on span "Element" at bounding box center [111, 71] width 42 height 8
click at [47, 37] on h3 "Element #ed-1016870455" at bounding box center [82, 40] width 78 height 6
click at [59, 52] on icon at bounding box center [57, 51] width 52 height 7
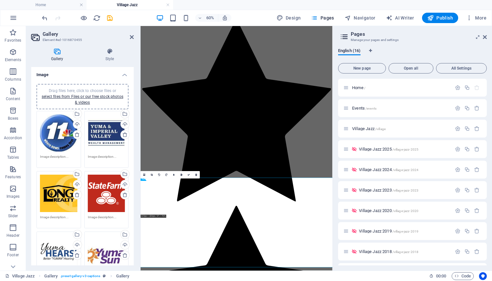
click at [59, 52] on icon at bounding box center [57, 51] width 52 height 7
click at [59, 126] on div "Drag files here, click to choose files or select files from Files or our free s…" at bounding box center [58, 132] width 37 height 37
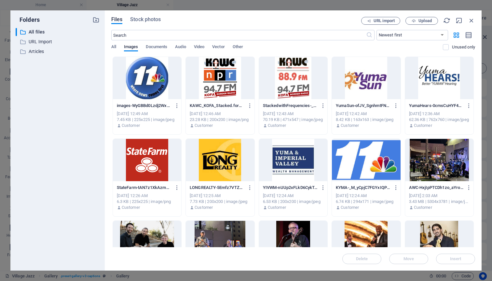
click at [59, 126] on div "​ All files All files ​ URL Import URL Import ​ Articles Articles" at bounding box center [58, 146] width 84 height 237
click at [176, 106] on icon "button" at bounding box center [177, 106] width 6 height 6
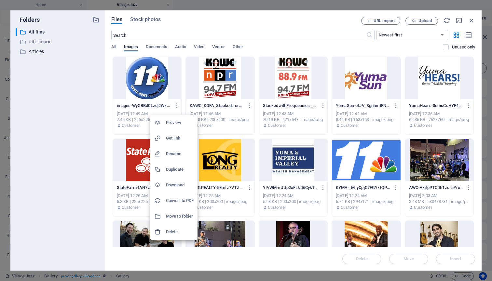
click at [169, 124] on h6 "Preview" at bounding box center [180, 123] width 28 height 8
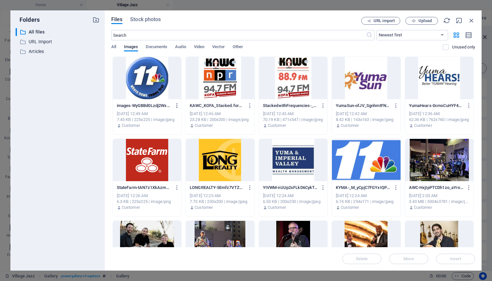
click at [176, 104] on icon "button" at bounding box center [177, 106] width 6 height 6
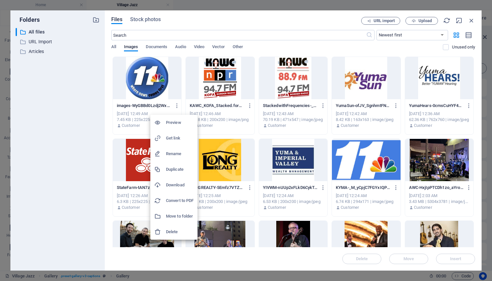
click at [168, 139] on h6 "Get link" at bounding box center [180, 138] width 28 height 8
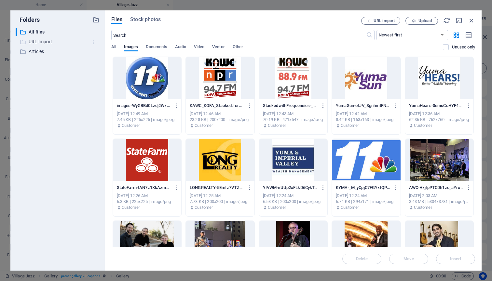
click at [93, 42] on icon "button" at bounding box center [93, 42] width 7 height 7
click at [56, 68] on div at bounding box center [246, 140] width 492 height 281
click at [132, 47] on span "Images" at bounding box center [131, 47] width 14 height 9
click at [141, 74] on div at bounding box center [147, 78] width 68 height 42
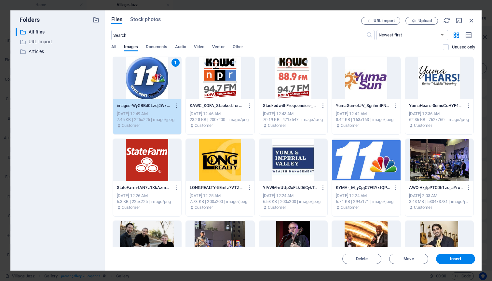
click at [175, 105] on icon "button" at bounding box center [177, 106] width 6 height 6
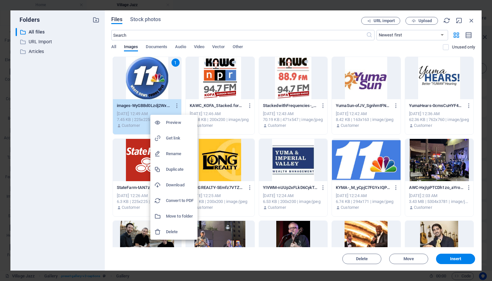
click at [168, 137] on h6 "Get link" at bounding box center [180, 138] width 28 height 8
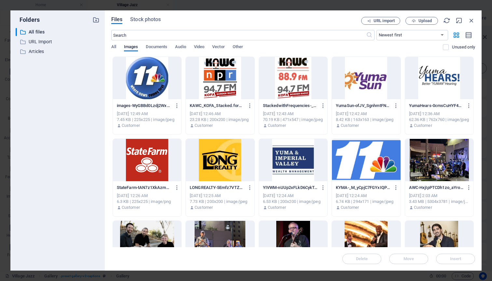
click at [158, 86] on div at bounding box center [147, 78] width 68 height 42
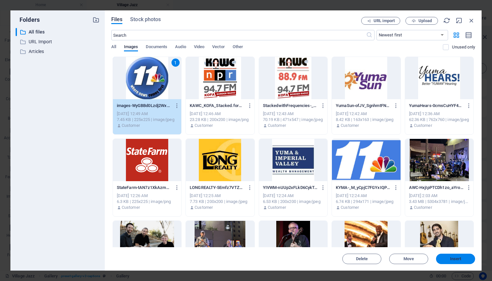
click at [447, 257] on button "Insert" at bounding box center [455, 259] width 39 height 10
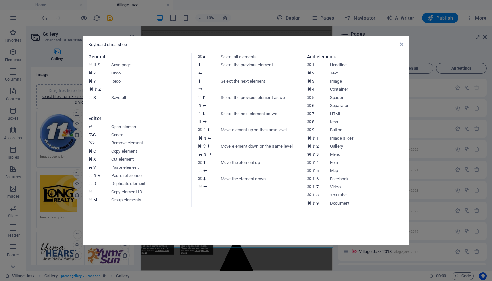
scroll to position [1251, 0]
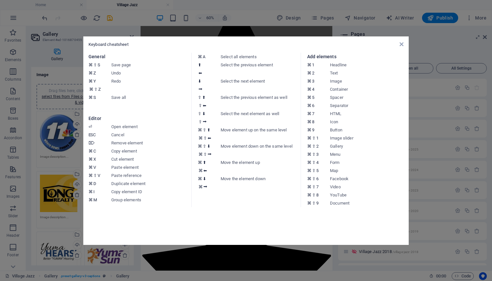
click at [340, 114] on dd "HTML" at bounding box center [368, 114] width 77 height 8
click at [400, 43] on icon at bounding box center [401, 44] width 4 height 5
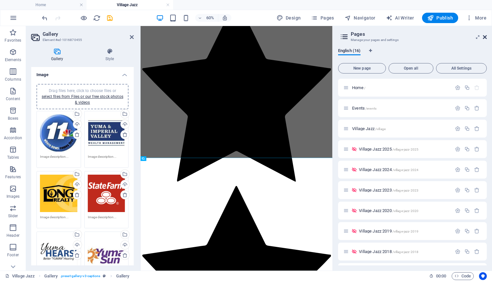
click at [485, 36] on icon at bounding box center [485, 36] width 4 height 5
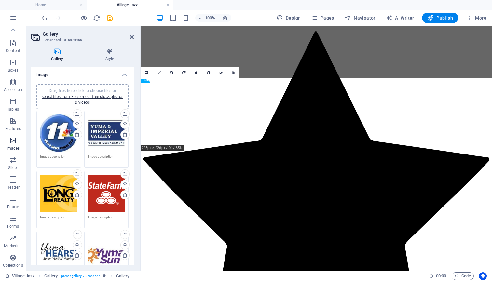
scroll to position [48, 0]
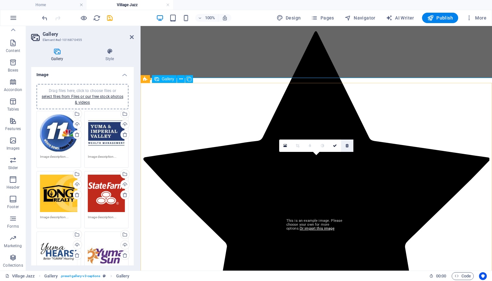
click at [347, 146] on icon at bounding box center [346, 146] width 3 height 4
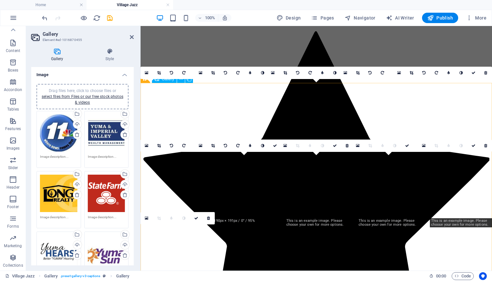
click at [347, 146] on icon at bounding box center [346, 146] width 3 height 4
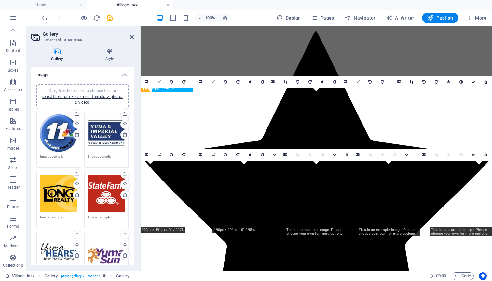
scroll to position [1241, 0]
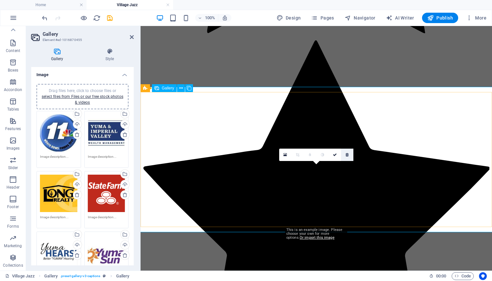
click at [347, 154] on icon at bounding box center [346, 155] width 3 height 4
click at [347, 156] on icon at bounding box center [346, 155] width 3 height 4
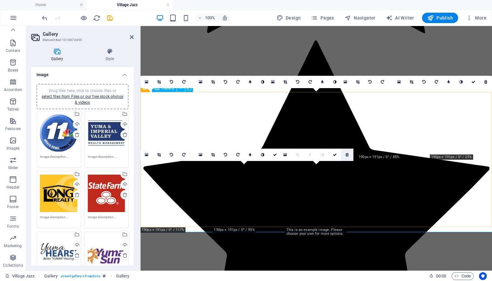
click at [347, 155] on icon at bounding box center [346, 155] width 3 height 4
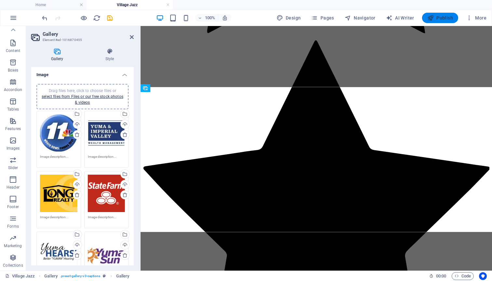
click at [446, 17] on span "Publish" at bounding box center [440, 18] width 26 height 7
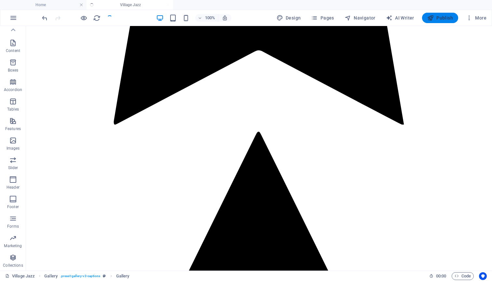
scroll to position [1235, 0]
